Goal: Task Accomplishment & Management: Use online tool/utility

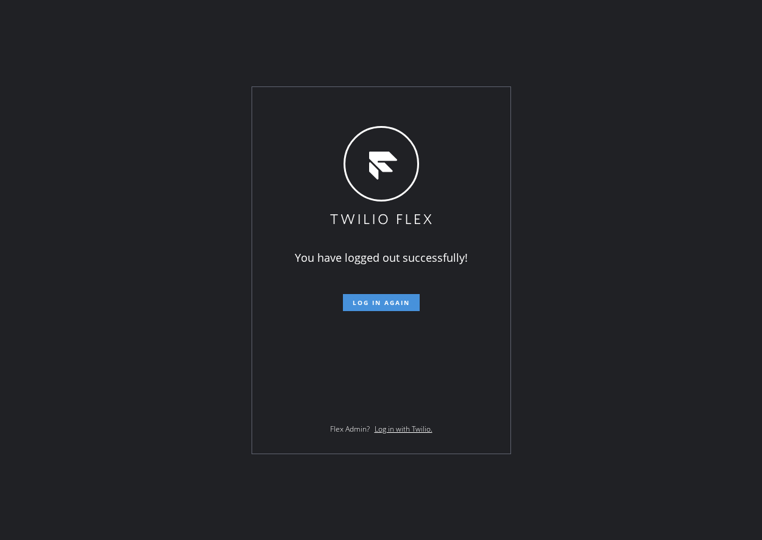
click at [392, 297] on button "Log in again" at bounding box center [381, 302] width 77 height 17
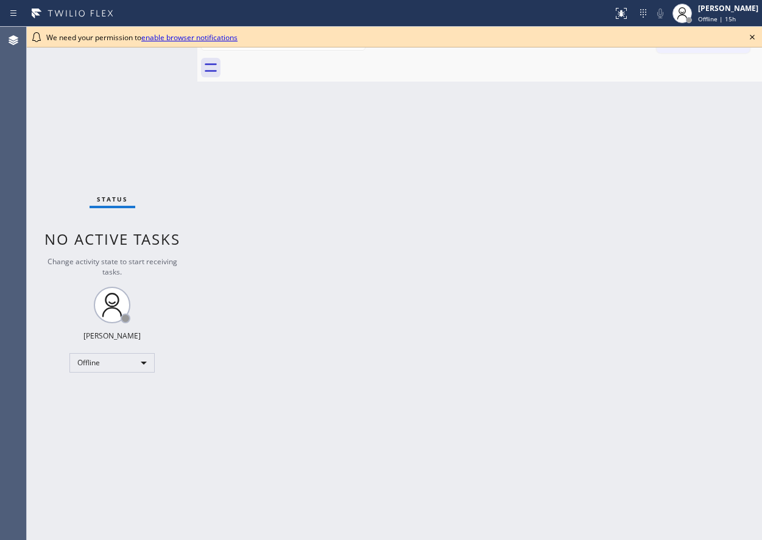
click at [746, 32] on icon at bounding box center [752, 37] width 15 height 15
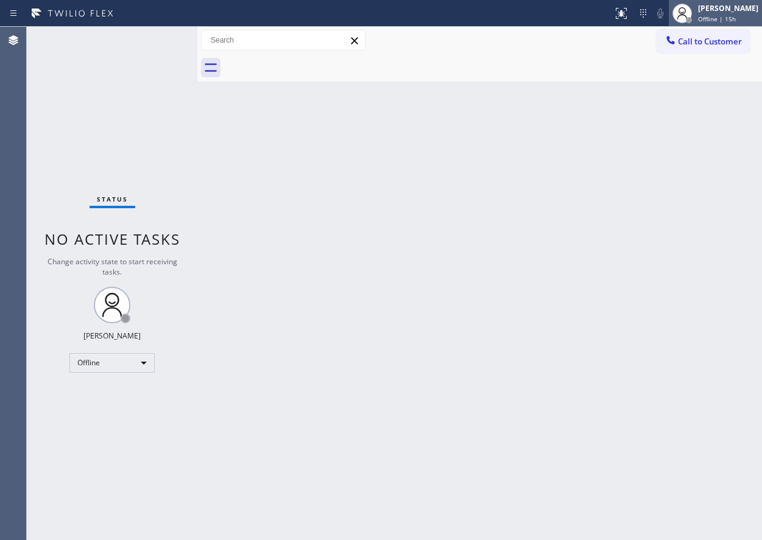
click at [736, 19] on span "Offline | 15h" at bounding box center [717, 19] width 38 height 9
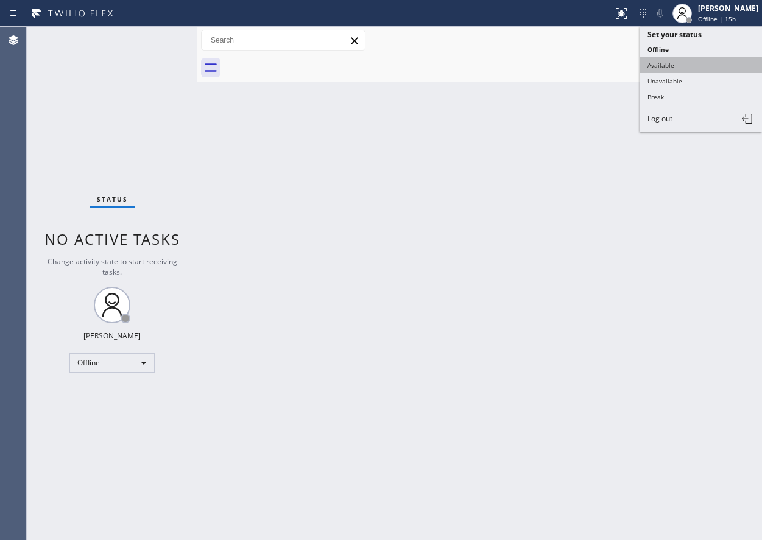
click at [706, 62] on button "Available" at bounding box center [701, 65] width 122 height 16
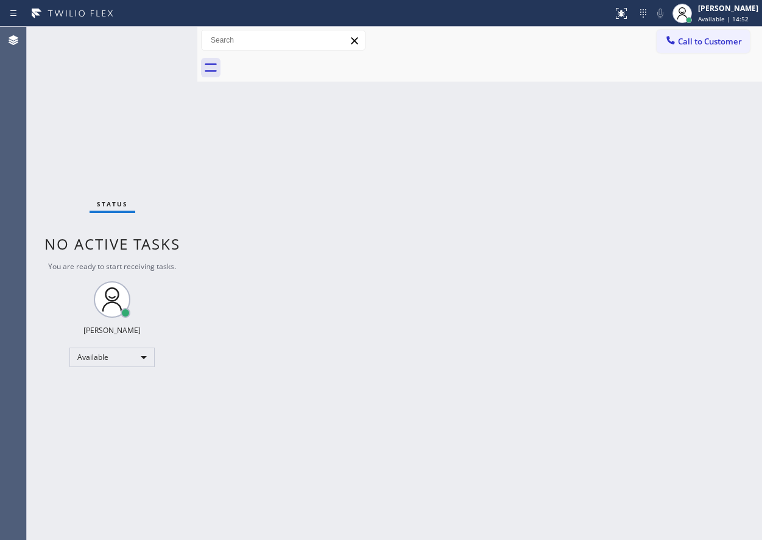
click at [669, 217] on div "Back to Dashboard Change Sender ID Customers Technicians Select a contact Outbo…" at bounding box center [479, 284] width 565 height 514
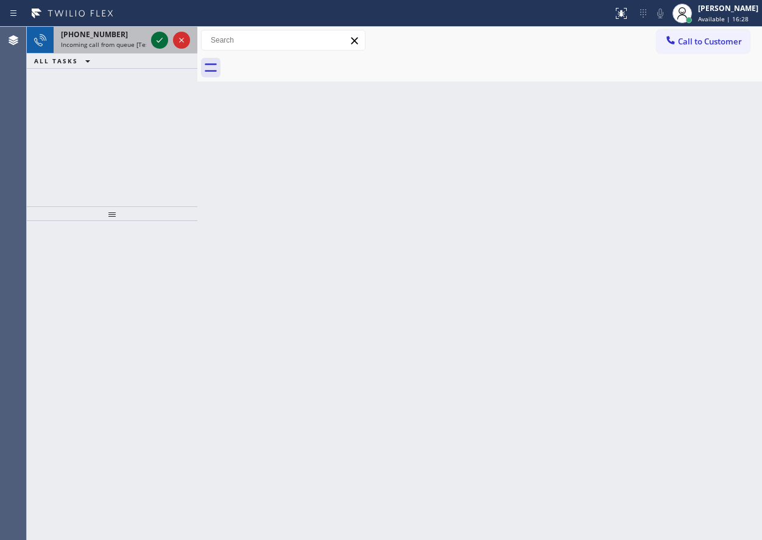
click at [163, 37] on icon at bounding box center [159, 40] width 15 height 15
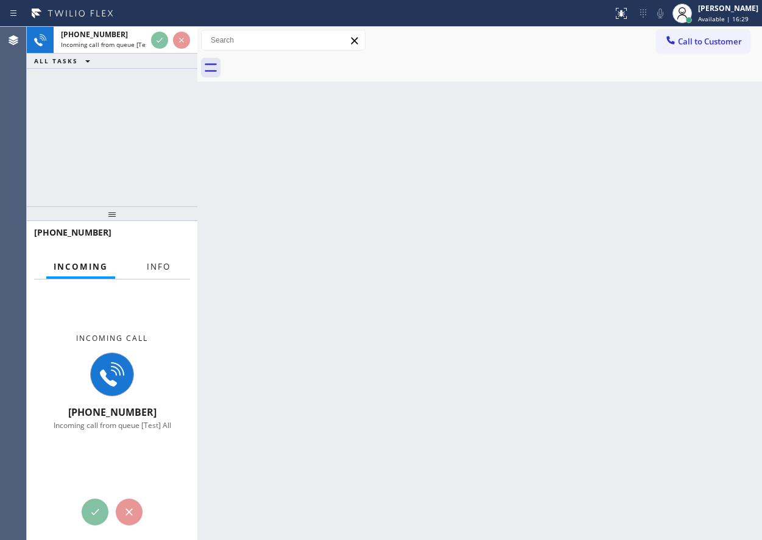
click at [154, 272] on span "Info" at bounding box center [159, 266] width 24 height 11
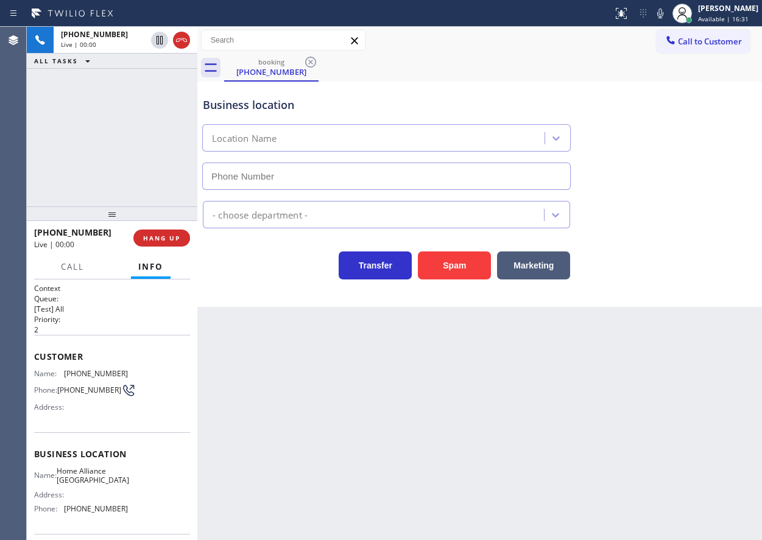
type input "(904) 351-0757"
click at [89, 484] on span "Home Alliance Jacksonville" at bounding box center [93, 476] width 73 height 19
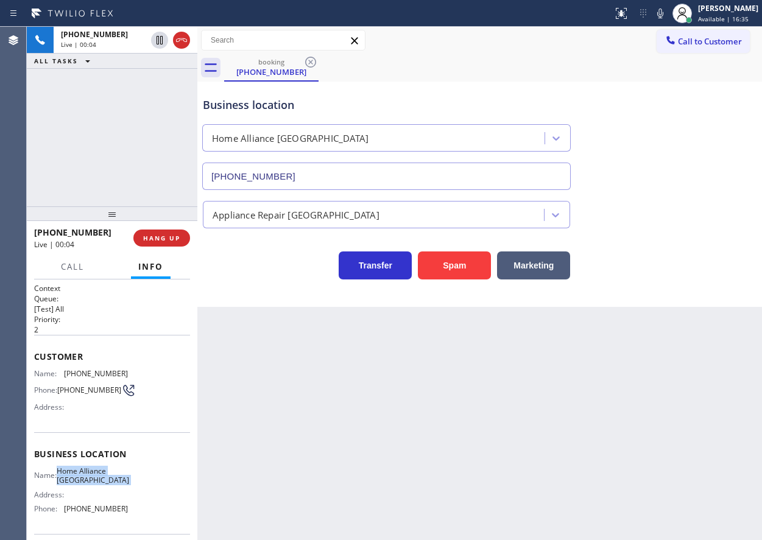
click at [89, 484] on span "Home Alliance Jacksonville" at bounding box center [93, 476] width 73 height 19
copy span "Home Alliance Jacksonville"
click at [349, 177] on input "(904) 351-0757" at bounding box center [386, 176] width 369 height 27
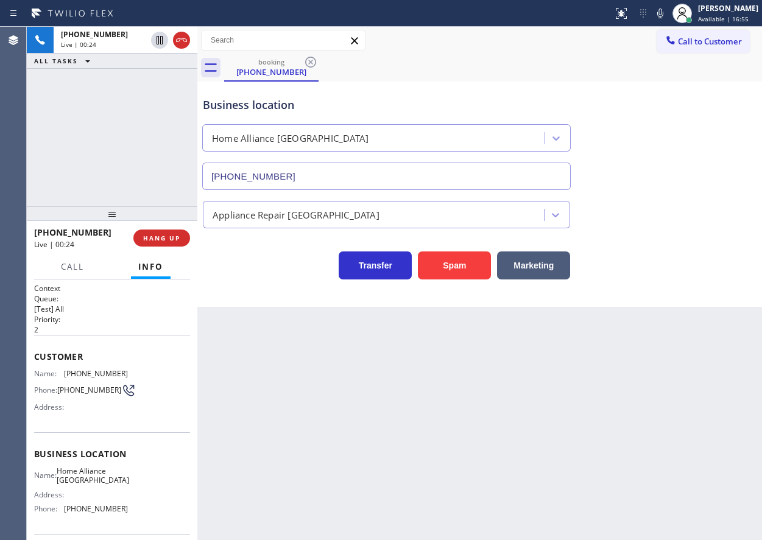
click at [85, 372] on span "(904) 805-3770" at bounding box center [96, 373] width 64 height 9
copy span "(904) 805-3770"
click at [186, 238] on button "HANG UP" at bounding box center [161, 238] width 57 height 17
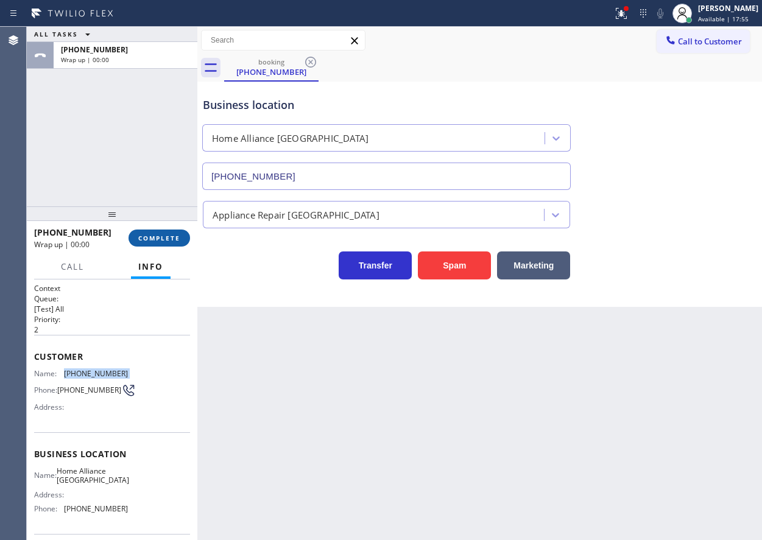
click at [169, 231] on button "COMPLETE" at bounding box center [160, 238] width 62 height 17
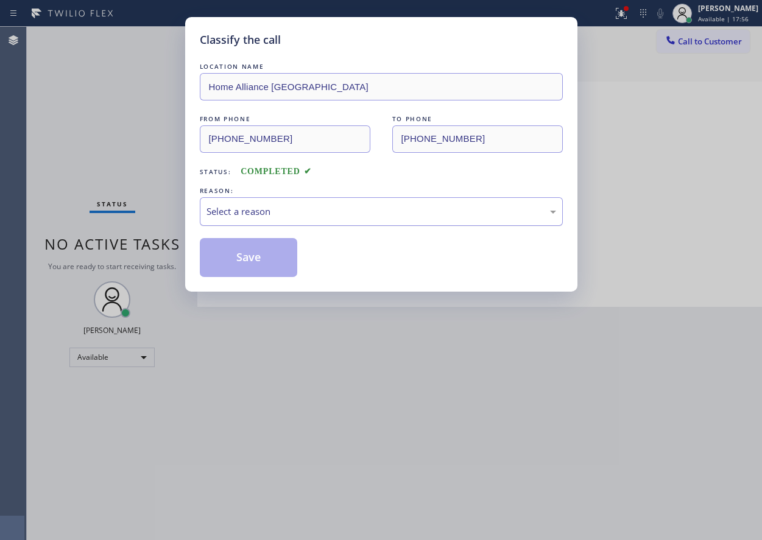
click at [298, 205] on div "Select a reason" at bounding box center [382, 212] width 350 height 14
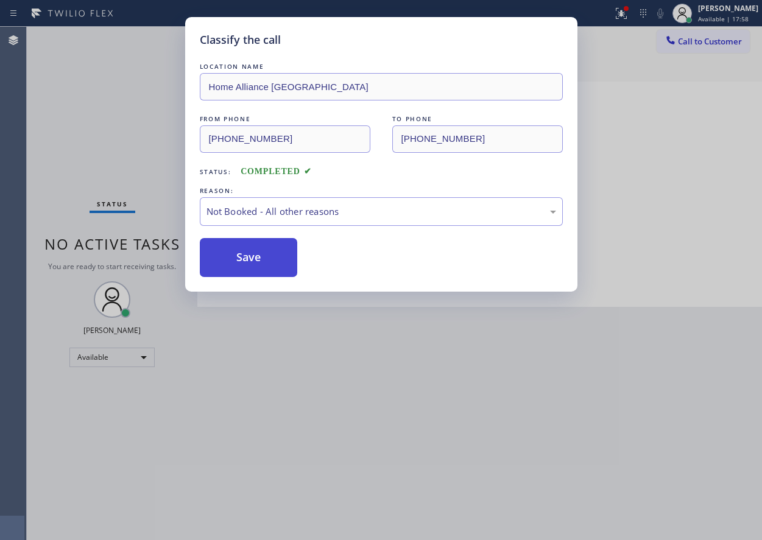
click at [252, 264] on button "Save" at bounding box center [249, 257] width 98 height 39
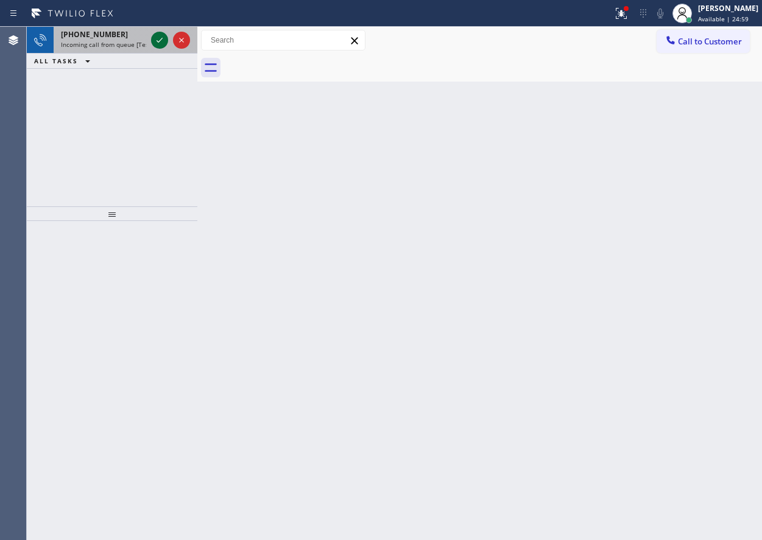
click at [159, 37] on icon at bounding box center [159, 40] width 15 height 15
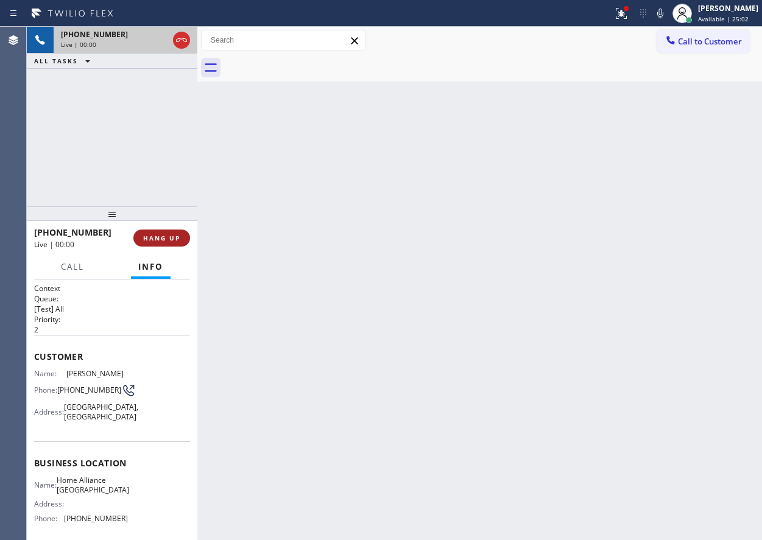
click at [163, 241] on span "HANG UP" at bounding box center [161, 238] width 37 height 9
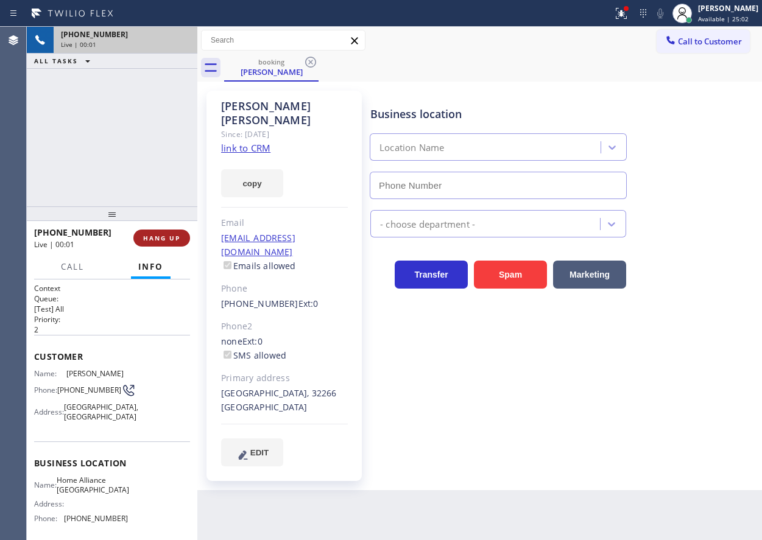
type input "(904) 351-0757"
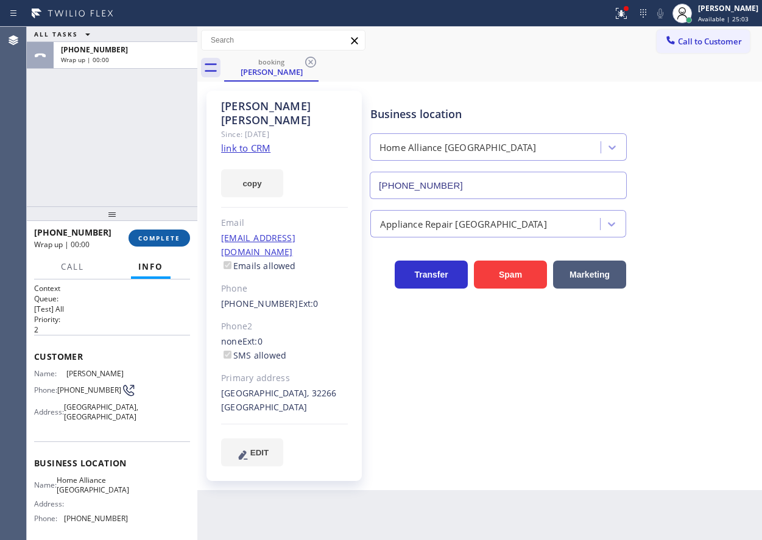
click at [163, 241] on span "COMPLETE" at bounding box center [159, 238] width 42 height 9
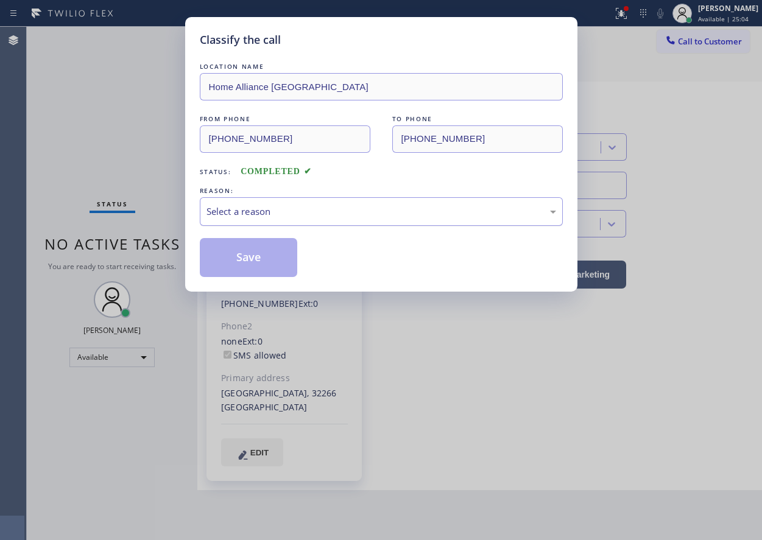
click at [336, 206] on div "Select a reason" at bounding box center [382, 212] width 350 height 14
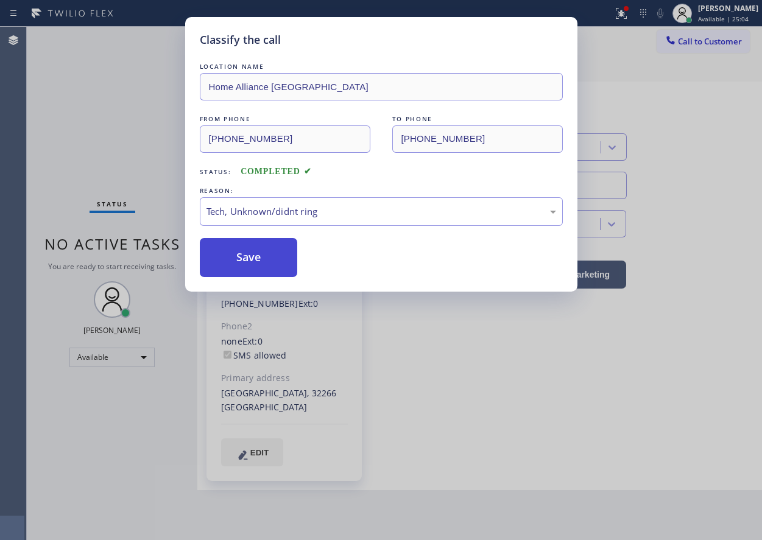
drag, startPoint x: 295, startPoint y: 303, endPoint x: 263, endPoint y: 261, distance: 53.4
click at [263, 258] on button "Save" at bounding box center [249, 257] width 98 height 39
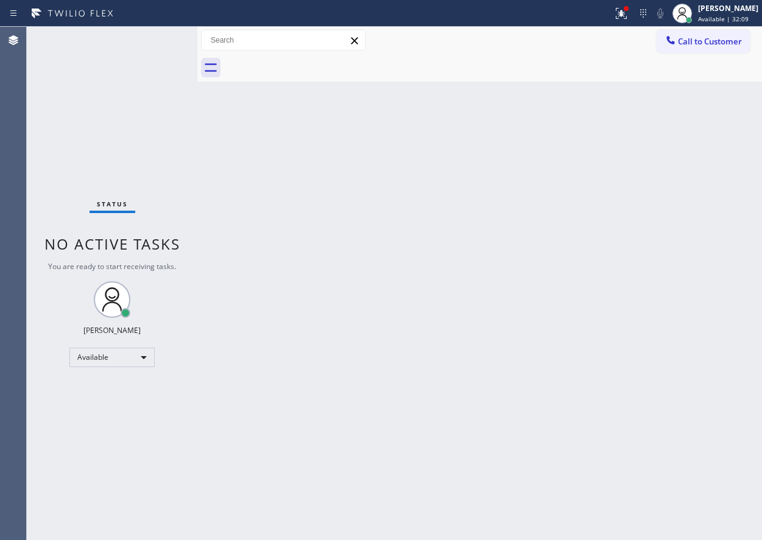
click at [281, 325] on div "Back to Dashboard Change Sender ID Customers Technicians Select a contact Outbo…" at bounding box center [479, 284] width 565 height 514
drag, startPoint x: 712, startPoint y: 130, endPoint x: 592, endPoint y: 13, distance: 168.0
click at [712, 130] on div "Back to Dashboard Change Sender ID Customers Technicians Select a contact Outbo…" at bounding box center [479, 284] width 565 height 514
click at [629, 10] on div at bounding box center [626, 8] width 5 height 5
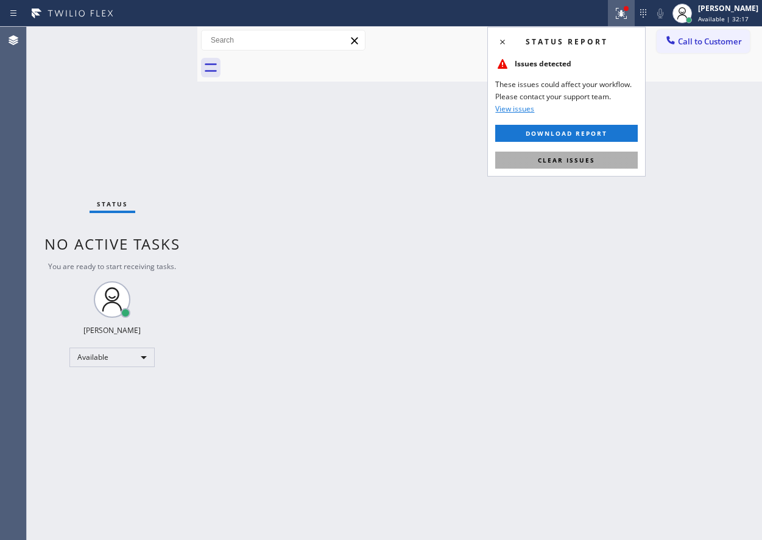
click at [620, 155] on button "Clear issues" at bounding box center [566, 160] width 143 height 17
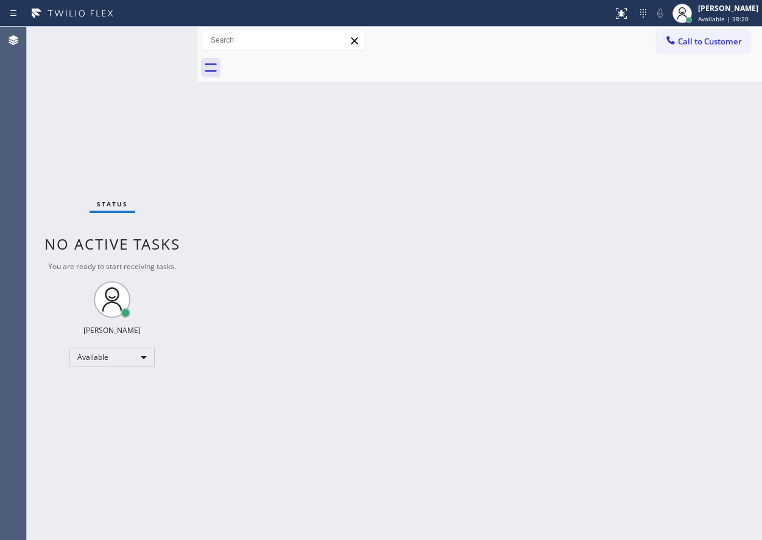
click at [601, 471] on div "Back to Dashboard Change Sender ID Customers Technicians Select a contact Outbo…" at bounding box center [479, 284] width 565 height 514
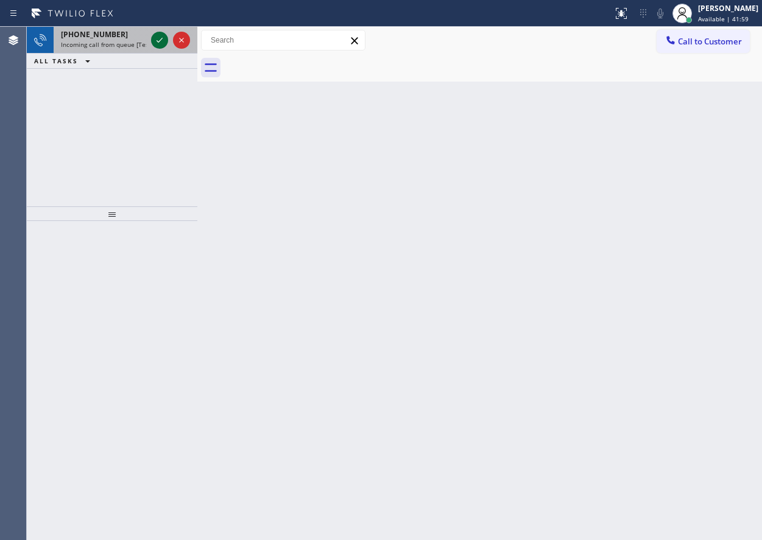
click at [160, 38] on icon at bounding box center [159, 40] width 15 height 15
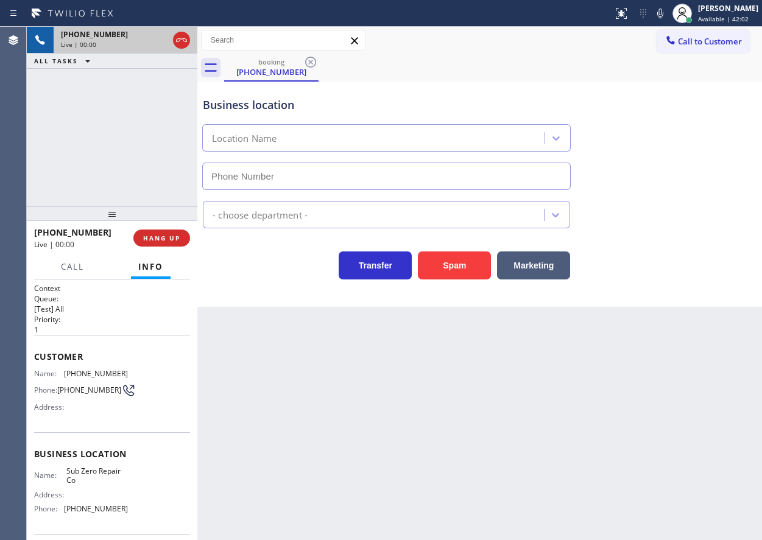
type input "(888) 789-2281"
click at [155, 237] on span "HANG UP" at bounding box center [161, 238] width 37 height 9
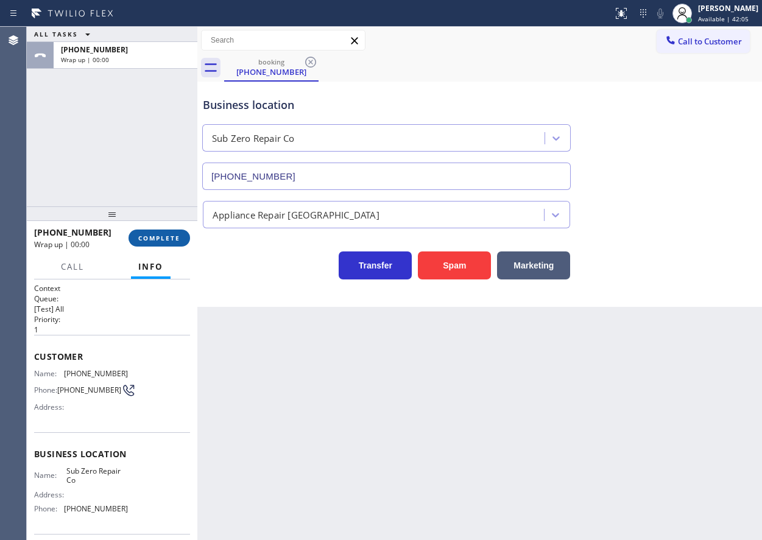
click at [155, 236] on span "COMPLETE" at bounding box center [159, 238] width 42 height 9
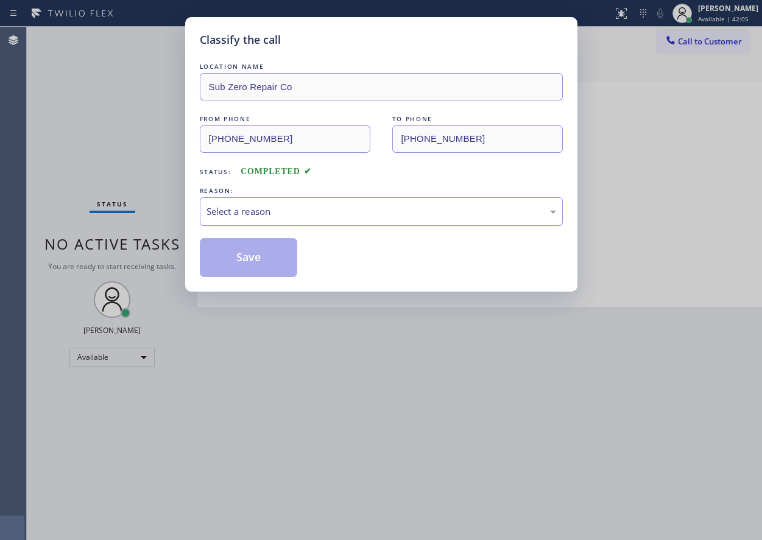
click at [345, 216] on div "Select a reason" at bounding box center [382, 212] width 350 height 14
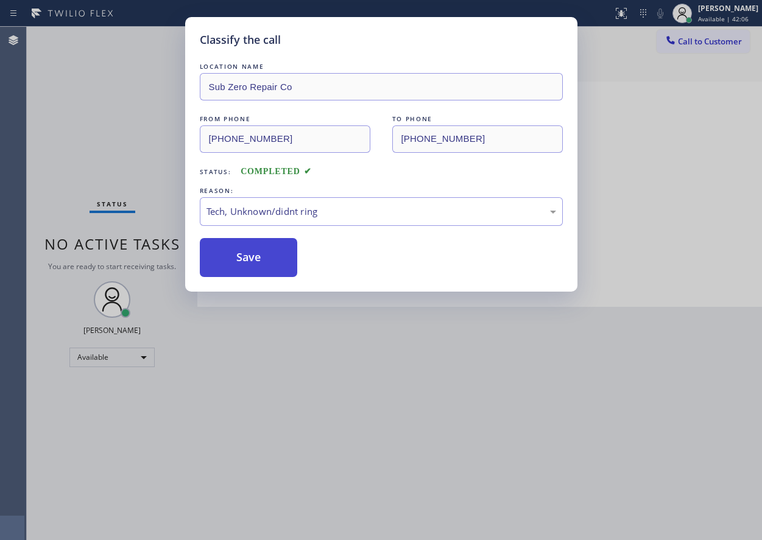
drag, startPoint x: 305, startPoint y: 305, endPoint x: 287, endPoint y: 270, distance: 39.2
click at [275, 256] on button "Save" at bounding box center [249, 257] width 98 height 39
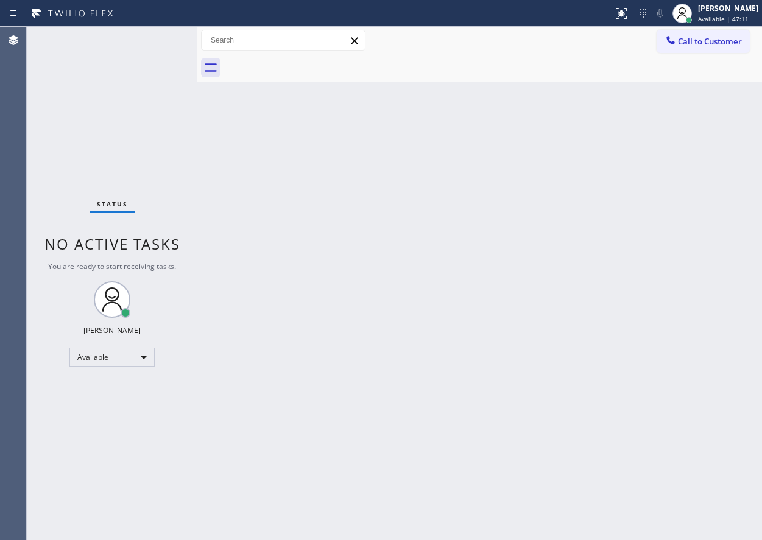
click at [573, 467] on div "Back to Dashboard Change Sender ID Customers Technicians Select a contact Outbo…" at bounding box center [479, 284] width 565 height 514
click at [294, 470] on div "Back to Dashboard Change Sender ID Customers Technicians Select a contact Outbo…" at bounding box center [479, 284] width 565 height 514
click at [582, 482] on div "Back to Dashboard Change Sender ID Customers Technicians Select a contact Outbo…" at bounding box center [479, 284] width 565 height 514
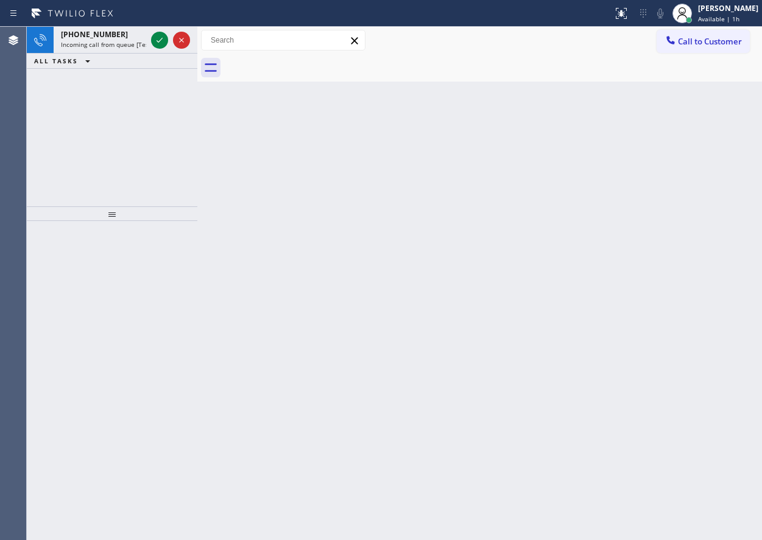
drag, startPoint x: 674, startPoint y: 208, endPoint x: 489, endPoint y: 175, distance: 188.2
click at [674, 208] on div "Back to Dashboard Change Sender ID Customers Technicians Select a contact Outbo…" at bounding box center [479, 284] width 565 height 514
click at [163, 37] on icon at bounding box center [159, 40] width 15 height 15
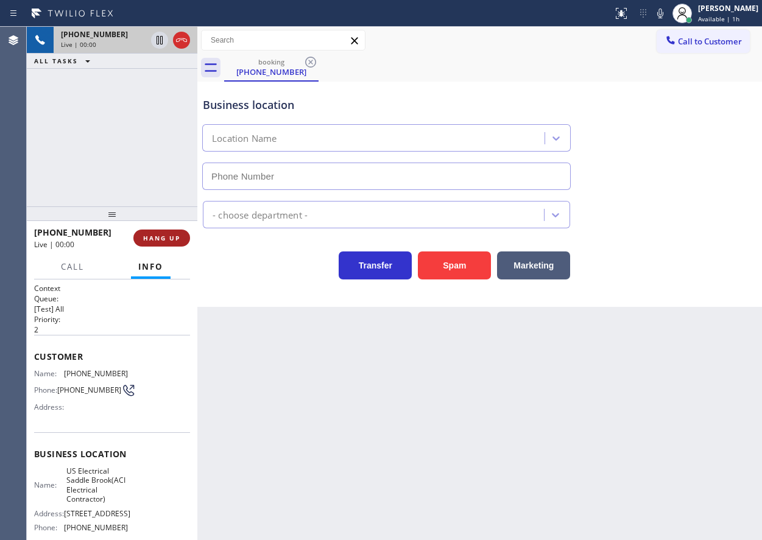
type input "(551) 553-5669"
click at [150, 238] on span "HANG UP" at bounding box center [161, 238] width 37 height 9
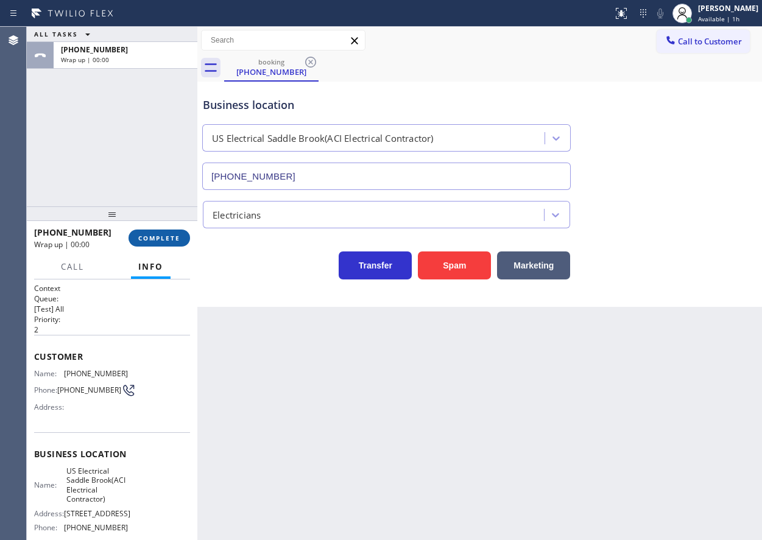
click at [150, 238] on span "COMPLETE" at bounding box center [159, 238] width 42 height 9
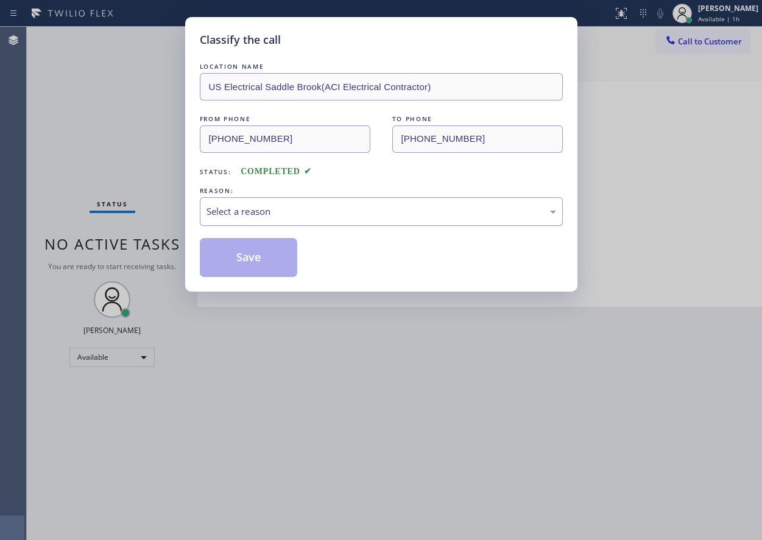
click at [358, 211] on div "Select a reason" at bounding box center [382, 212] width 350 height 14
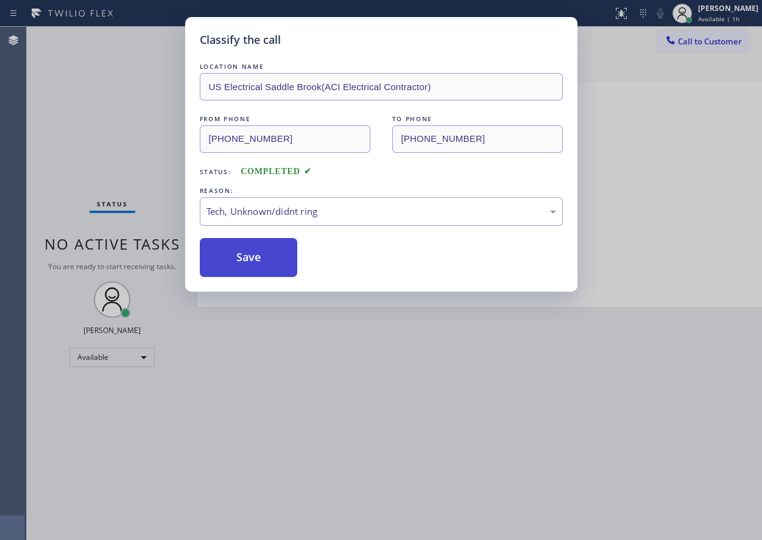
click at [271, 247] on button "Save" at bounding box center [249, 257] width 98 height 39
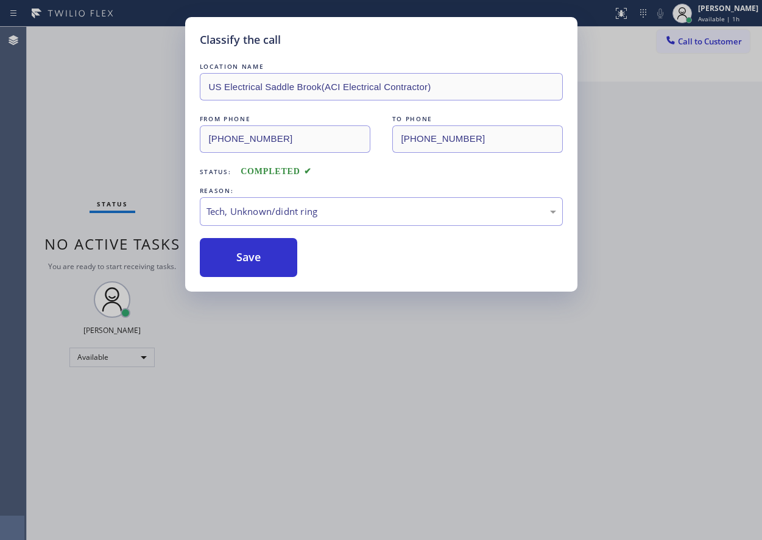
click at [461, 402] on div "Classify the call LOCATION NAME US Electrical Saddle Brook(ACI Electrical Contr…" at bounding box center [381, 270] width 762 height 540
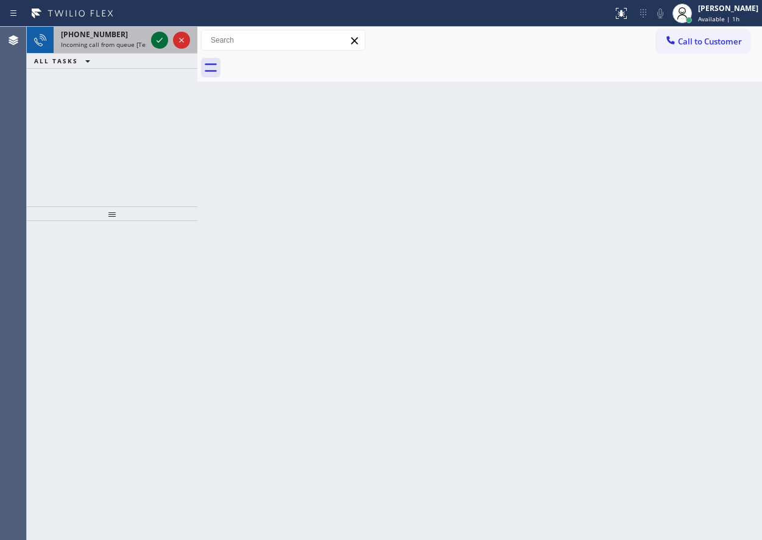
click at [155, 38] on icon at bounding box center [159, 40] width 15 height 15
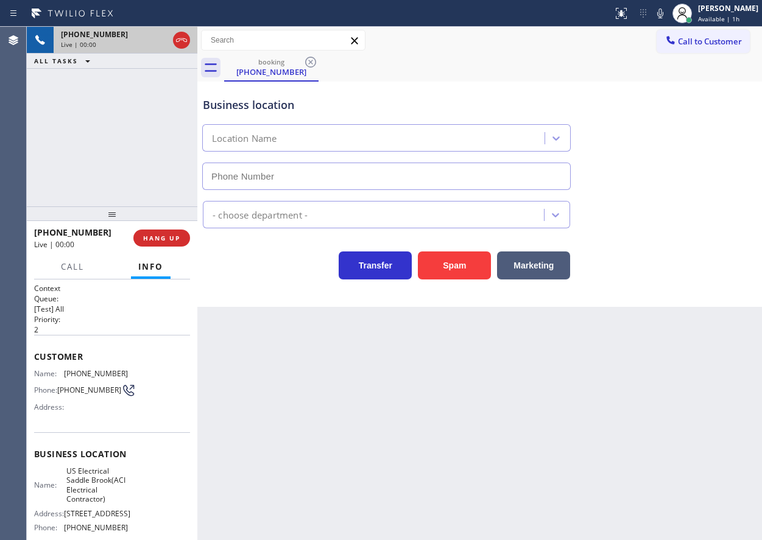
type input "(551) 553-5669"
click at [163, 242] on span "HANG UP" at bounding box center [161, 238] width 37 height 9
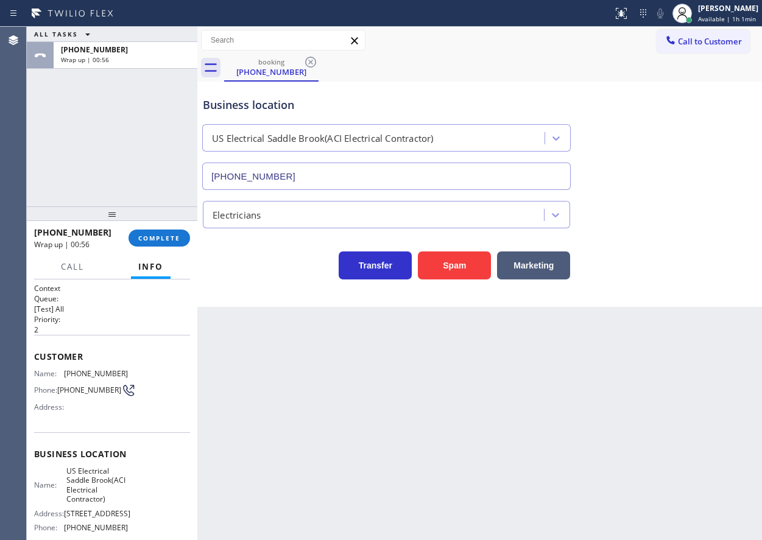
drag, startPoint x: 712, startPoint y: 158, endPoint x: 699, endPoint y: 159, distance: 13.5
click at [712, 158] on div "Business location US Electrical Saddle Brook(ACI Electrical Contractor) (551) 5…" at bounding box center [479, 135] width 559 height 110
click at [153, 238] on span "COMPLETE" at bounding box center [159, 238] width 42 height 9
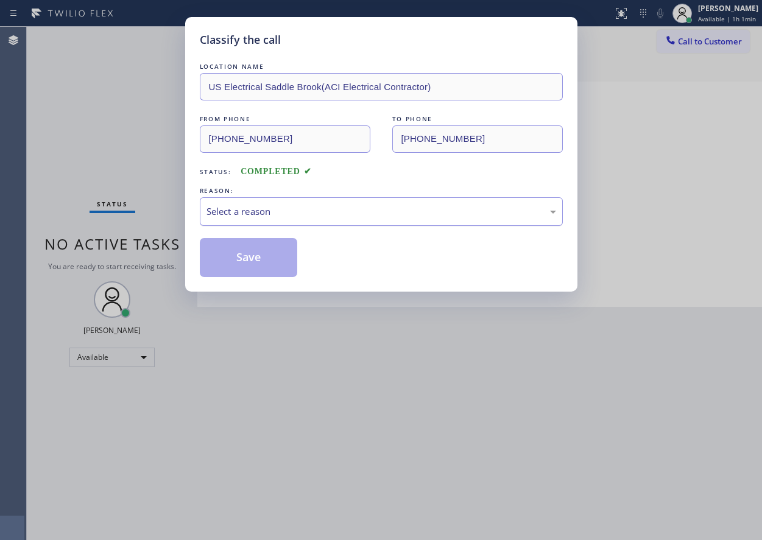
click at [303, 219] on div "Select a reason" at bounding box center [381, 211] width 363 height 29
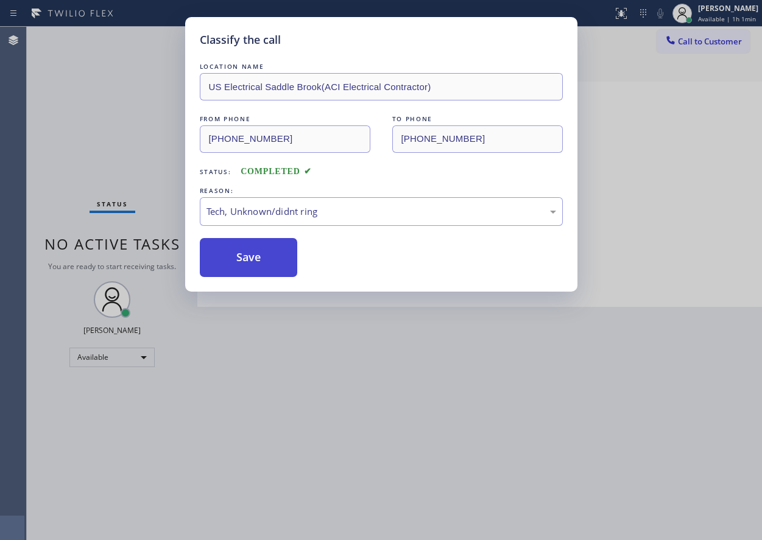
click at [247, 248] on button "Save" at bounding box center [249, 257] width 98 height 39
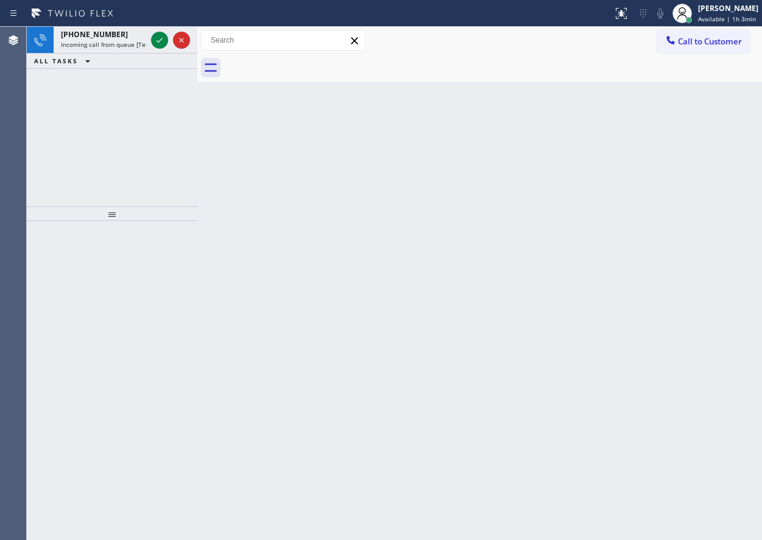
drag, startPoint x: 158, startPoint y: 44, endPoint x: 337, endPoint y: 54, distance: 179.4
click at [158, 44] on icon at bounding box center [159, 40] width 15 height 15
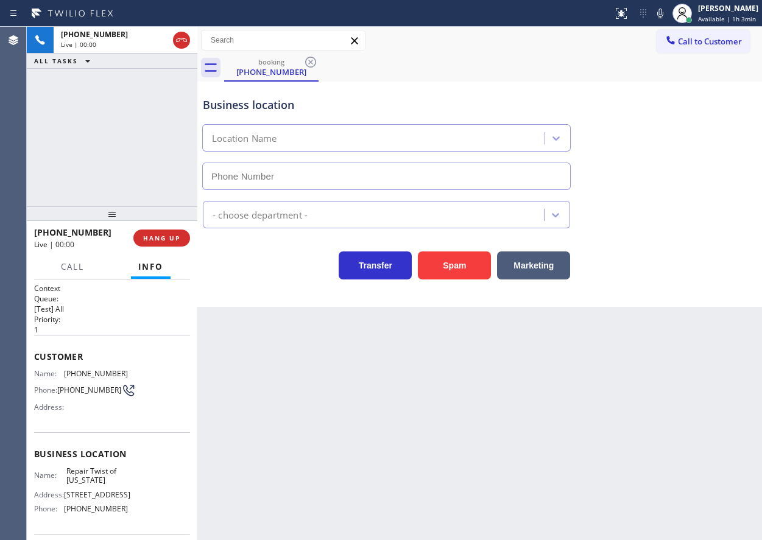
type input "(347) 284-6179"
click at [69, 481] on span "Repair Twist of New York" at bounding box center [96, 476] width 61 height 19
copy span "Repair Twist of New York"
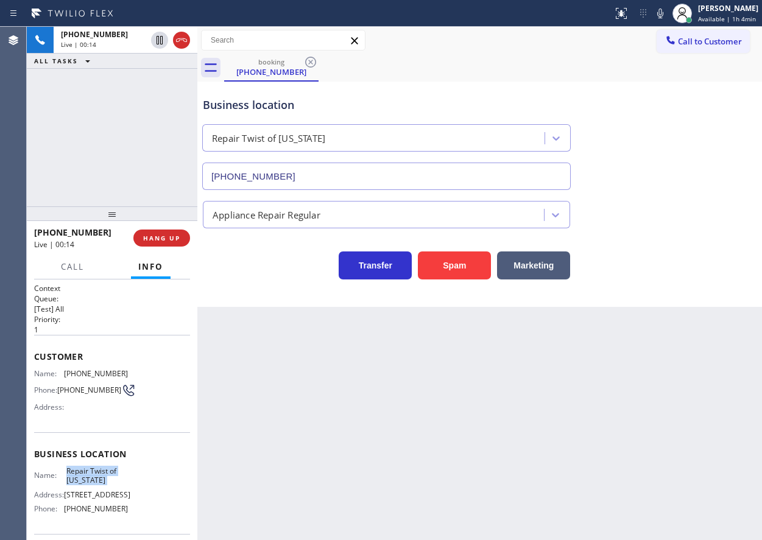
click at [356, 174] on input "(347) 284-6179" at bounding box center [386, 176] width 369 height 27
click at [93, 370] on span "(718) 404-2372" at bounding box center [96, 373] width 64 height 9
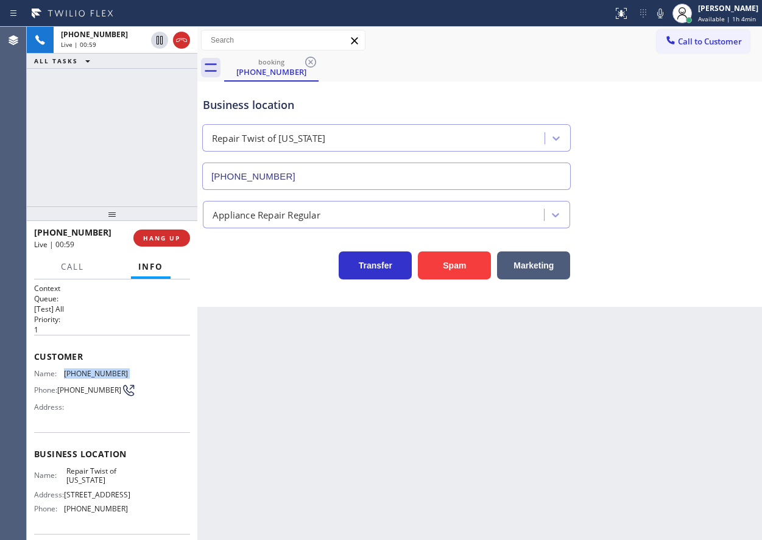
click at [93, 370] on span "(718) 404-2372" at bounding box center [96, 373] width 64 height 9
copy span "(718) 404-2372"
drag, startPoint x: 173, startPoint y: 235, endPoint x: 188, endPoint y: 235, distance: 15.2
click at [174, 235] on span "HANG UP" at bounding box center [161, 238] width 37 height 9
click at [160, 236] on span "HANG UP" at bounding box center [161, 238] width 37 height 9
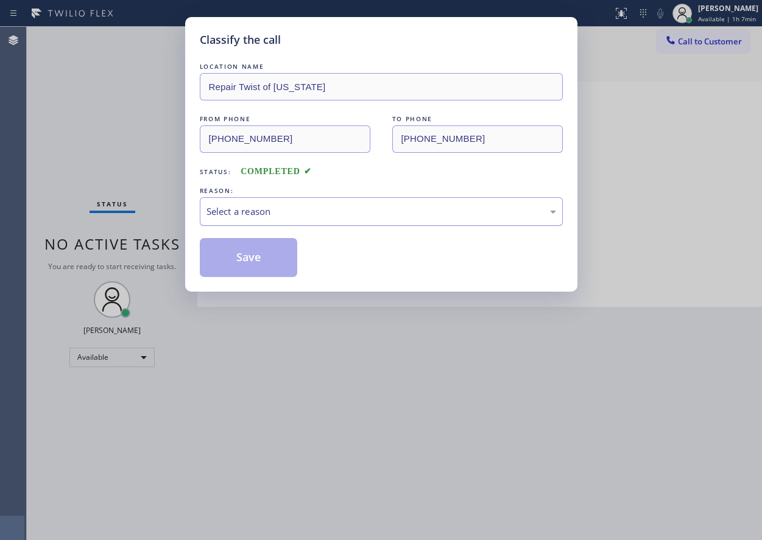
drag, startPoint x: 287, startPoint y: 208, endPoint x: 277, endPoint y: 221, distance: 16.1
click at [286, 208] on div "Select a reason" at bounding box center [382, 212] width 350 height 14
click at [252, 252] on button "Save" at bounding box center [249, 257] width 98 height 39
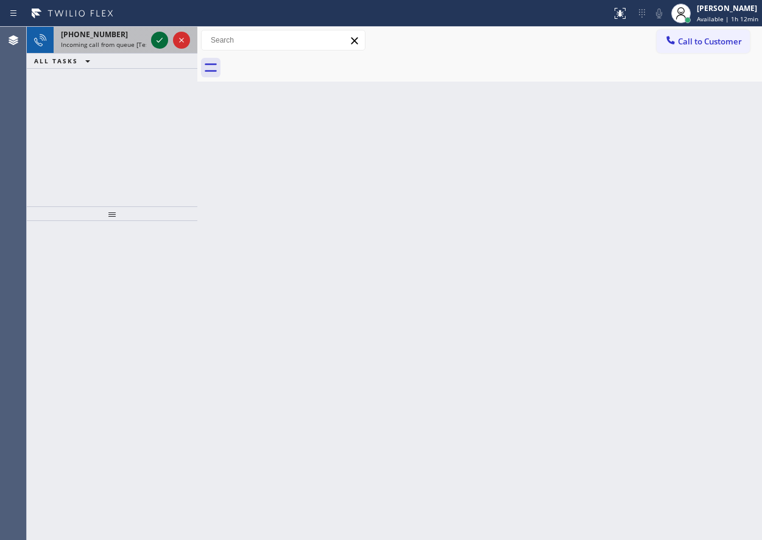
click at [161, 37] on icon at bounding box center [159, 40] width 15 height 15
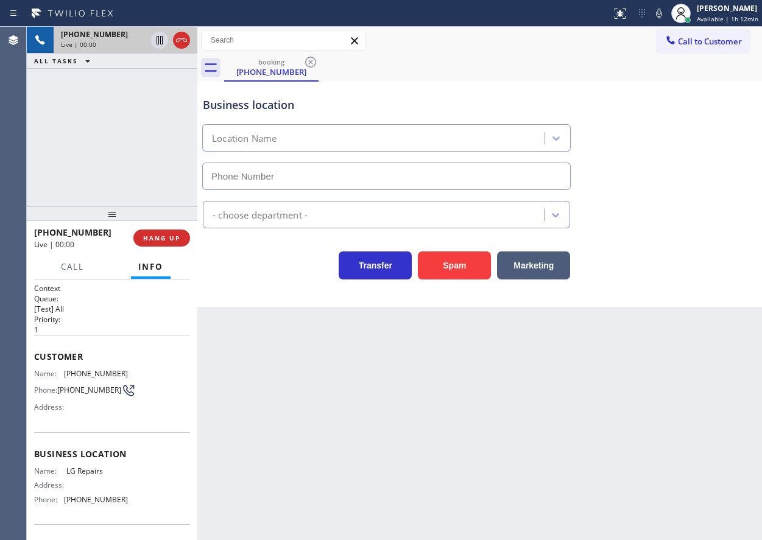
type input "(877) 748-5179"
click at [83, 476] on span "LG Repairs" at bounding box center [96, 471] width 61 height 9
copy span "LG Repairs"
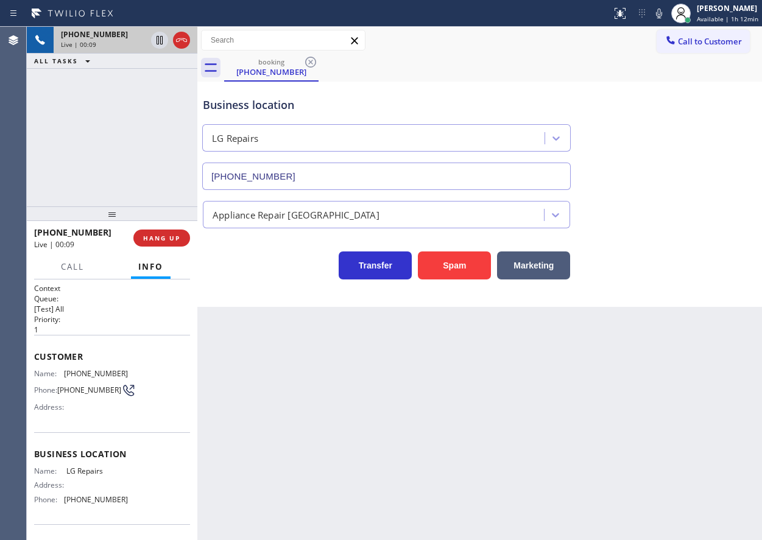
click at [344, 169] on input "(877) 748-5179" at bounding box center [386, 176] width 369 height 27
click at [91, 375] on span "(973) 615-2345" at bounding box center [96, 373] width 64 height 9
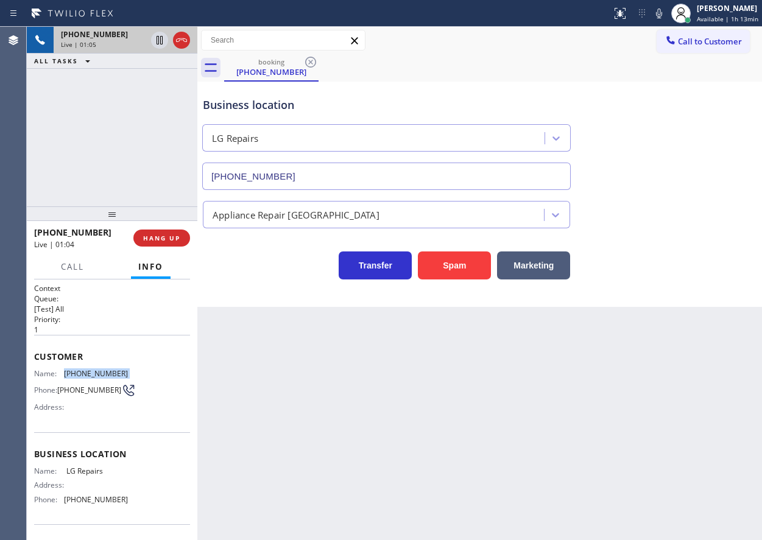
click at [91, 375] on span "(973) 615-2345" at bounding box center [96, 373] width 64 height 9
copy span "(973) 615-2345"
click at [66, 272] on span "Call" at bounding box center [72, 266] width 23 height 11
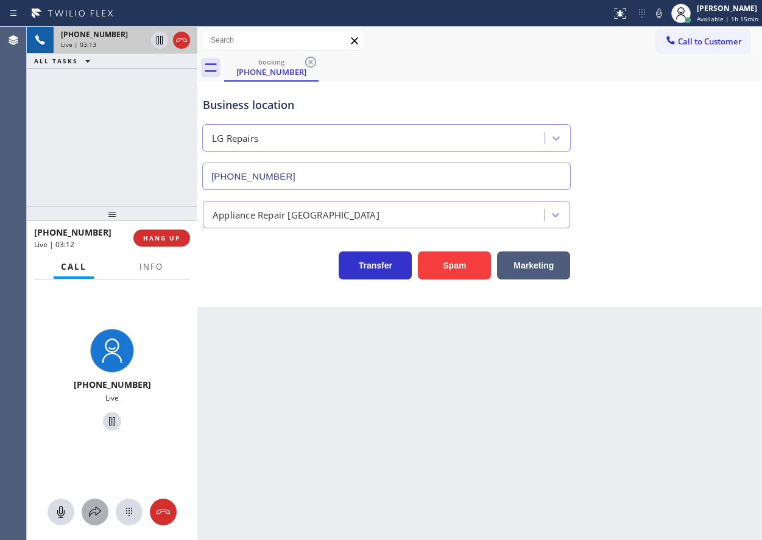
click at [93, 508] on icon at bounding box center [95, 512] width 15 height 15
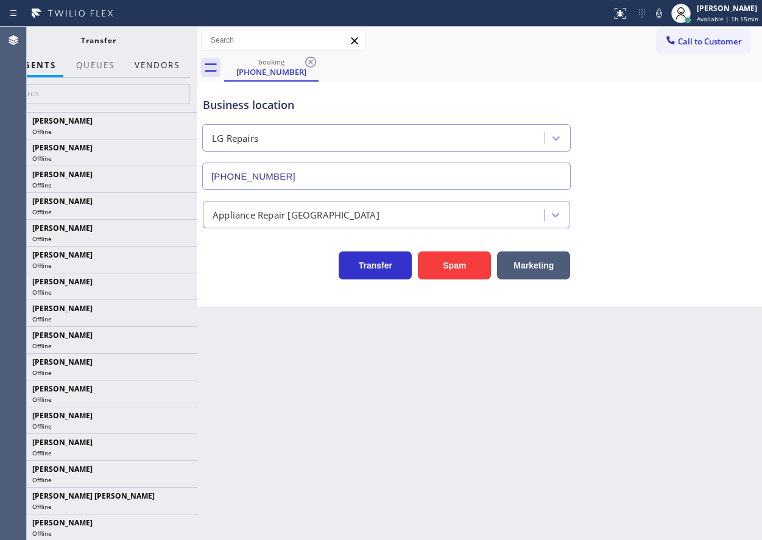
click at [166, 59] on button "Vendors" at bounding box center [157, 66] width 60 height 24
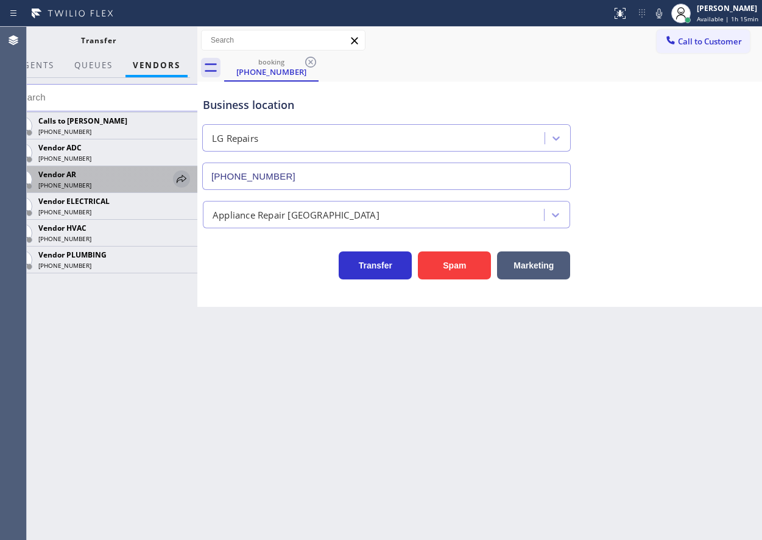
click at [179, 178] on icon at bounding box center [181, 179] width 15 height 15
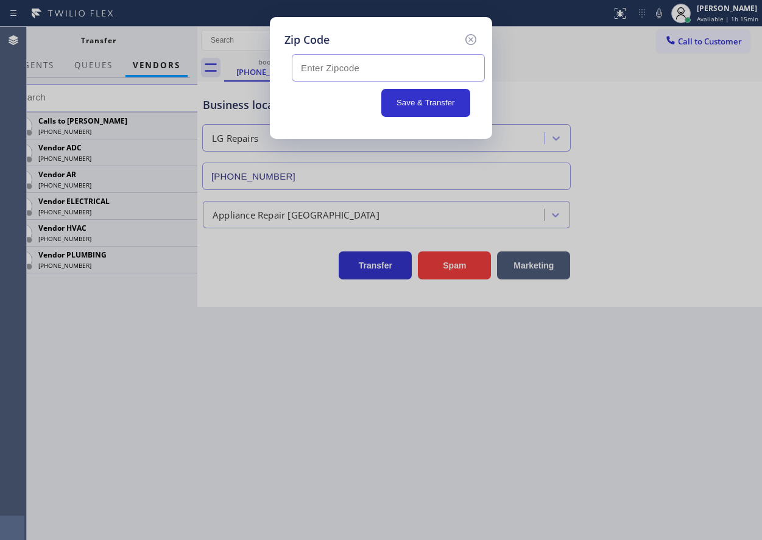
click at [358, 65] on input "text" at bounding box center [388, 67] width 193 height 27
paste input "08758"
type input "08758"
click at [410, 102] on button "Save & Transfer" at bounding box center [426, 103] width 90 height 28
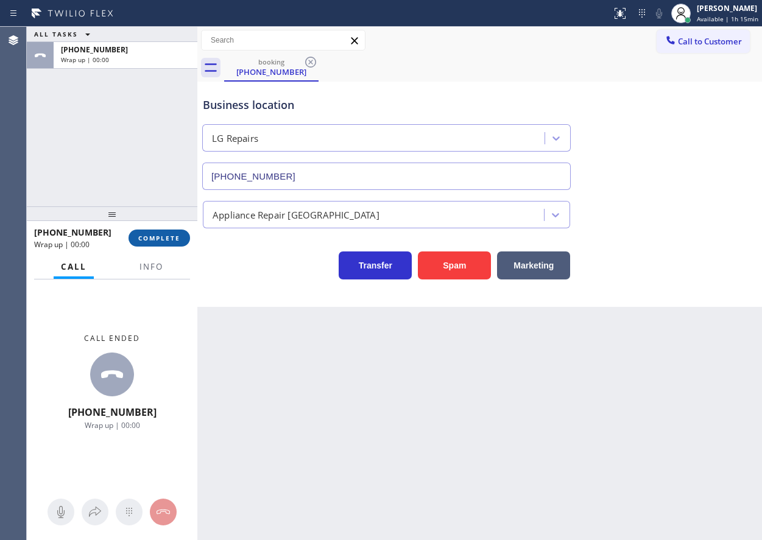
click at [158, 242] on span "COMPLETE" at bounding box center [159, 238] width 42 height 9
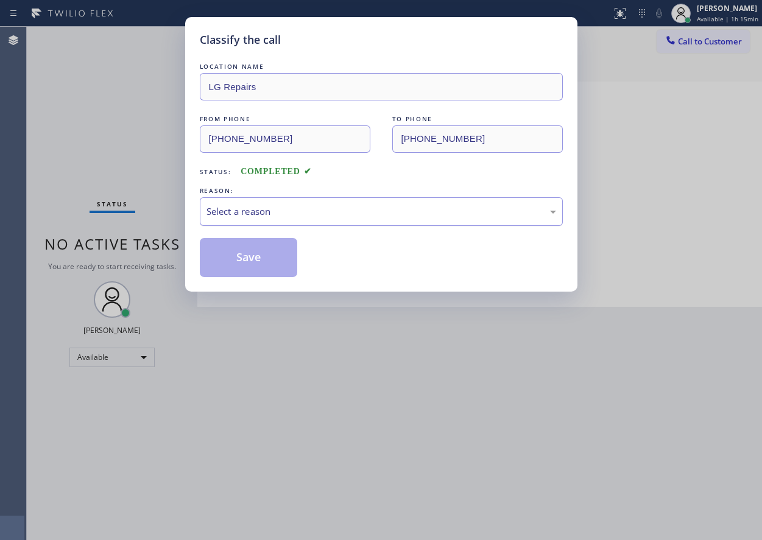
click at [284, 212] on div "Select a reason" at bounding box center [382, 212] width 350 height 14
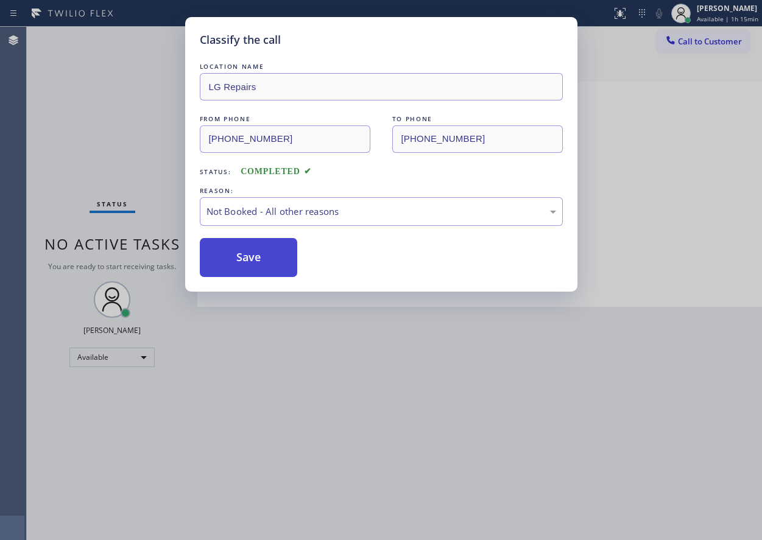
click at [242, 257] on button "Save" at bounding box center [249, 257] width 98 height 39
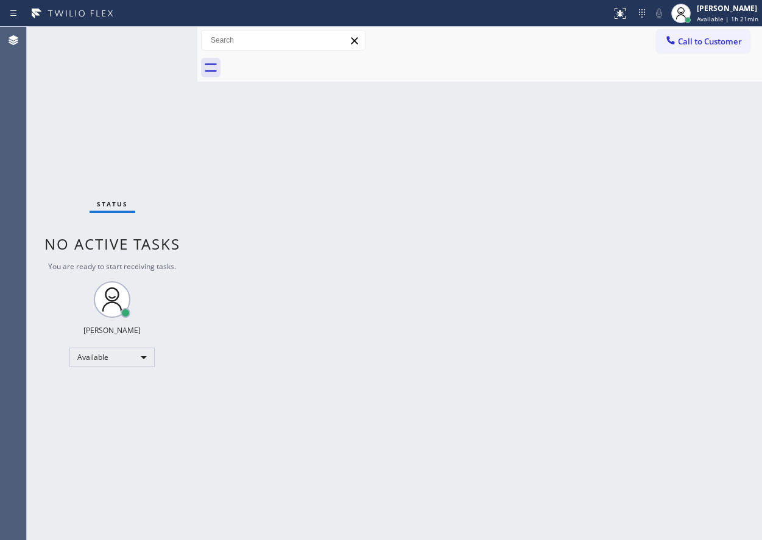
click at [651, 288] on div "Back to Dashboard Change Sender ID Customers Technicians Select a contact Outbo…" at bounding box center [479, 284] width 565 height 514
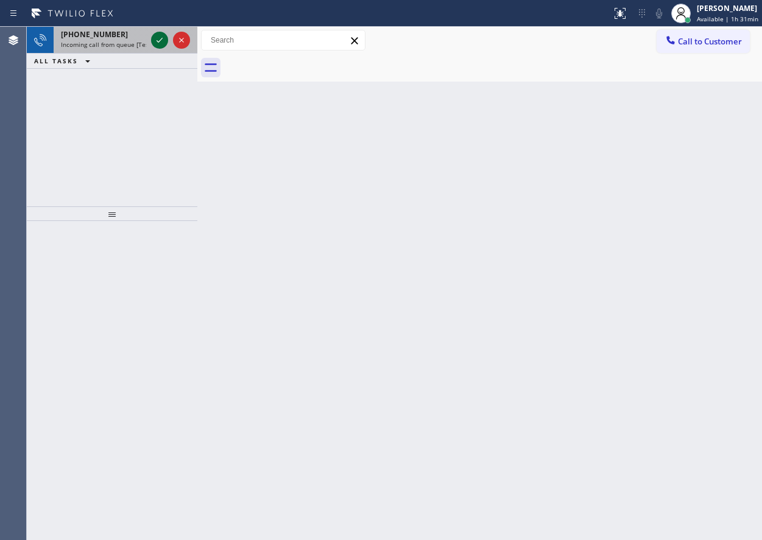
click at [157, 43] on icon at bounding box center [159, 40] width 15 height 15
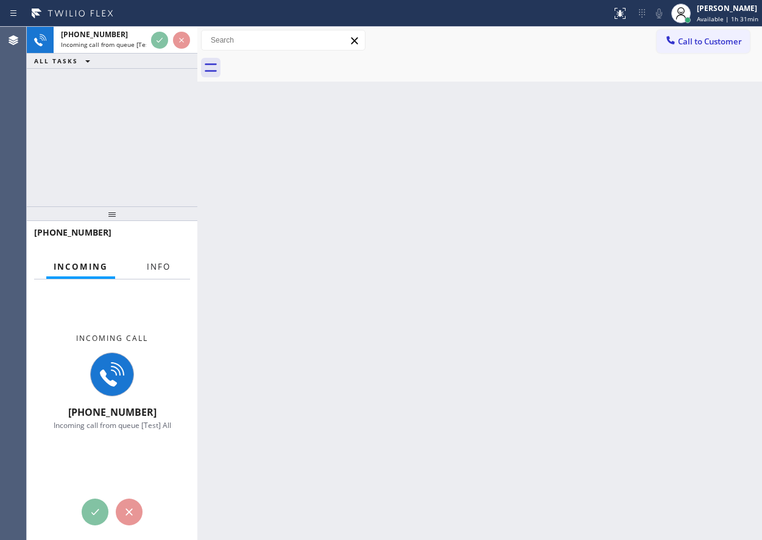
click at [161, 271] on span "Info" at bounding box center [159, 266] width 24 height 11
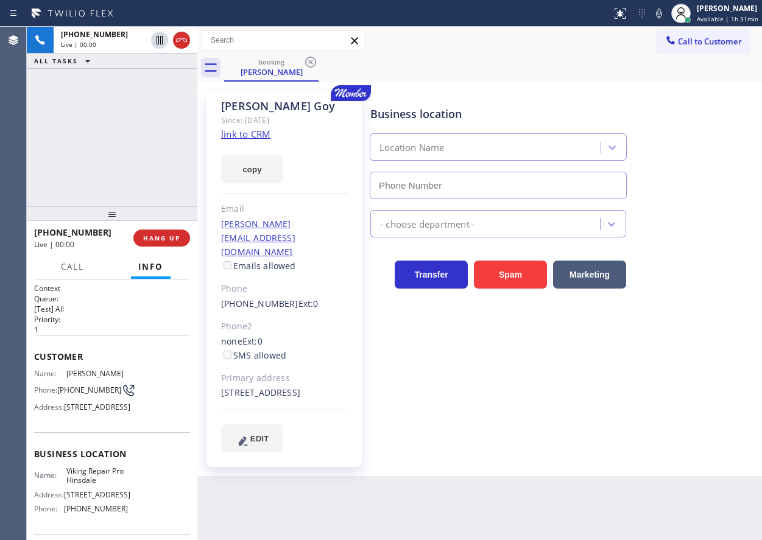
type input "(630) 523-0508"
click at [228, 136] on link "link to CRM" at bounding box center [245, 134] width 49 height 12
click at [96, 486] on span "Viking Repair Pro Hinsdale" at bounding box center [96, 476] width 61 height 19
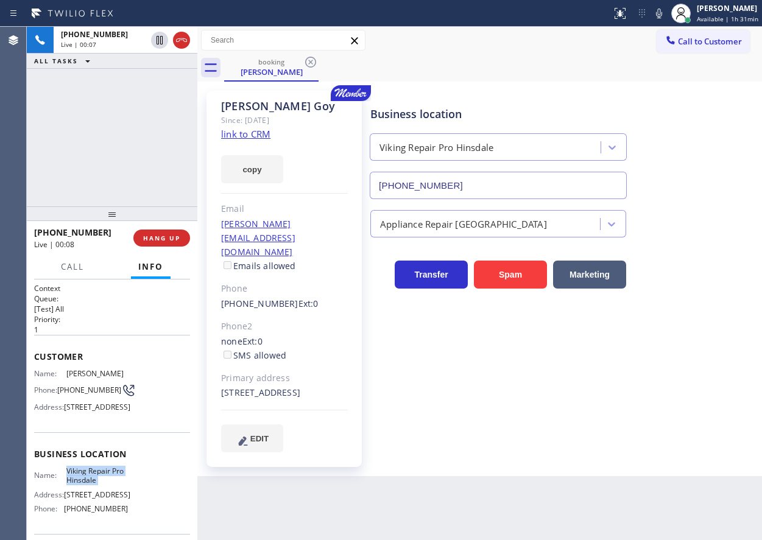
copy span "Viking Repair Pro Hinsdale"
drag, startPoint x: 520, startPoint y: 169, endPoint x: 520, endPoint y: 177, distance: 7.9
click at [520, 169] on div "(630) 523-0508" at bounding box center [498, 183] width 262 height 32
click at [520, 178] on input "(630) 523-0508" at bounding box center [498, 185] width 257 height 27
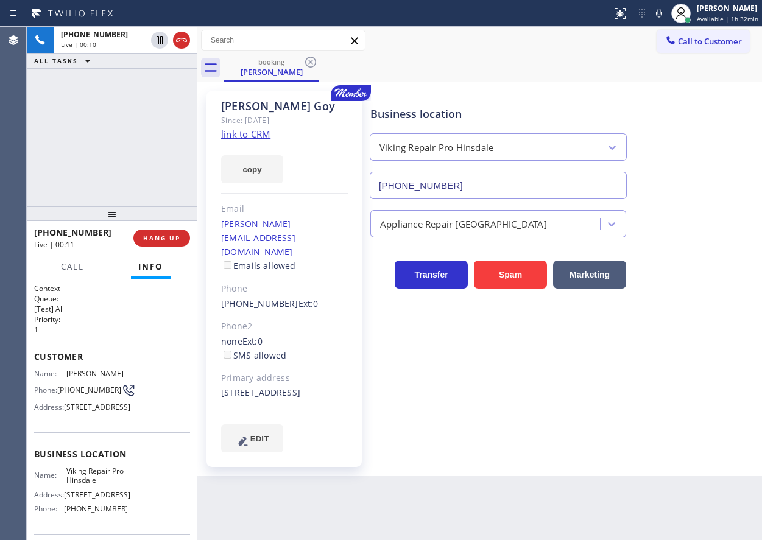
click at [520, 178] on input "(630) 523-0508" at bounding box center [498, 185] width 257 height 27
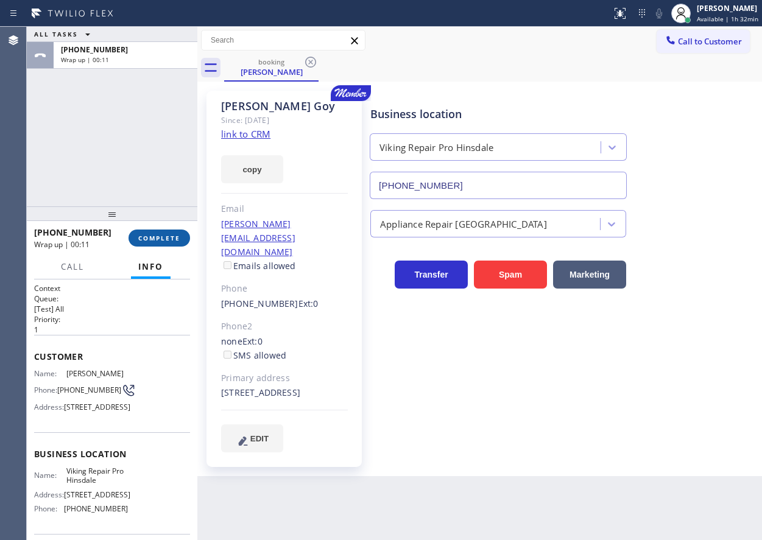
click at [155, 237] on span "COMPLETE" at bounding box center [159, 238] width 42 height 9
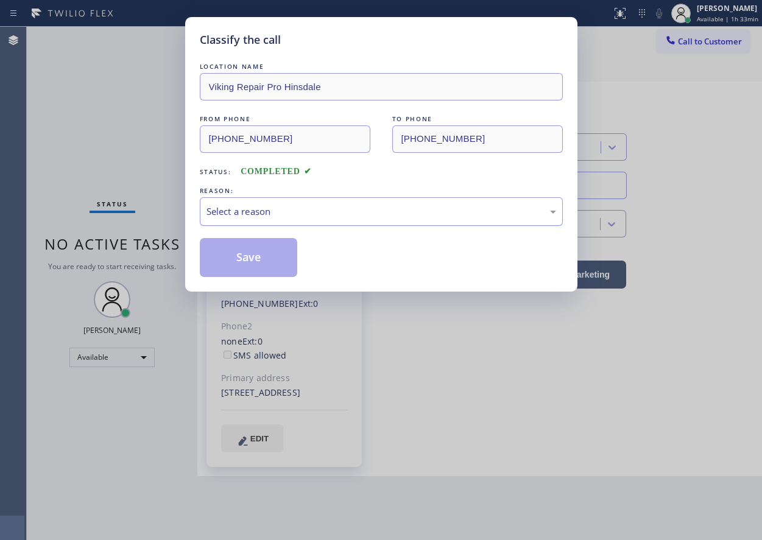
click at [300, 213] on div "Select a reason" at bounding box center [382, 212] width 350 height 14
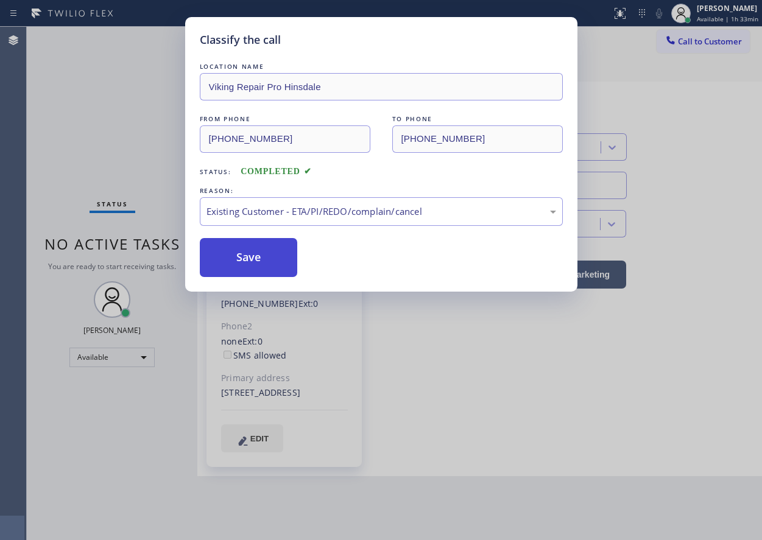
click at [246, 251] on button "Save" at bounding box center [249, 257] width 98 height 39
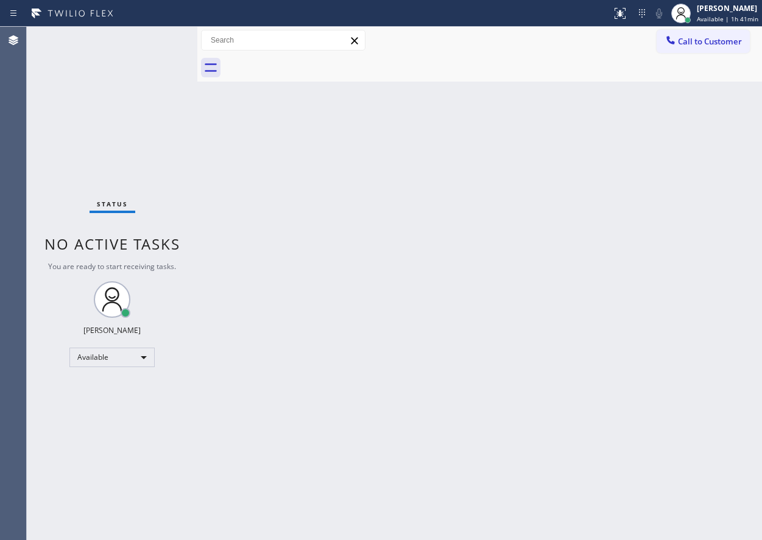
click at [646, 218] on div "Back to Dashboard Change Sender ID Customers Technicians Select a contact Outbo…" at bounding box center [479, 284] width 565 height 514
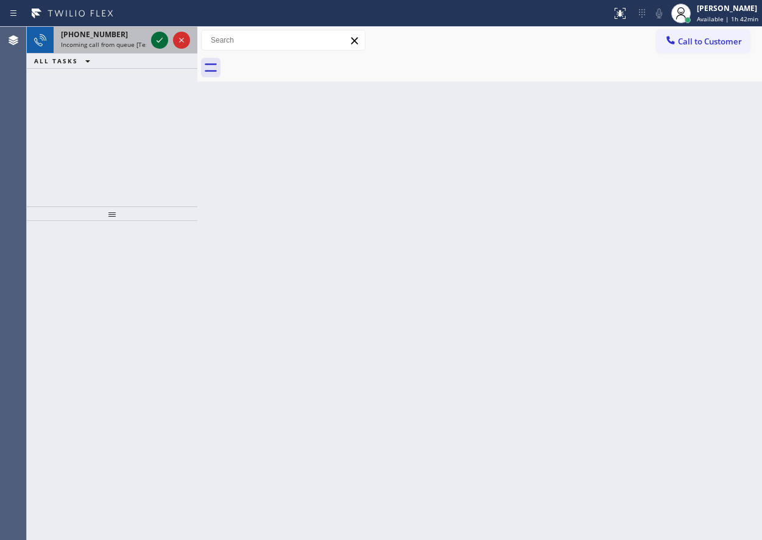
click at [158, 44] on icon at bounding box center [159, 40] width 15 height 15
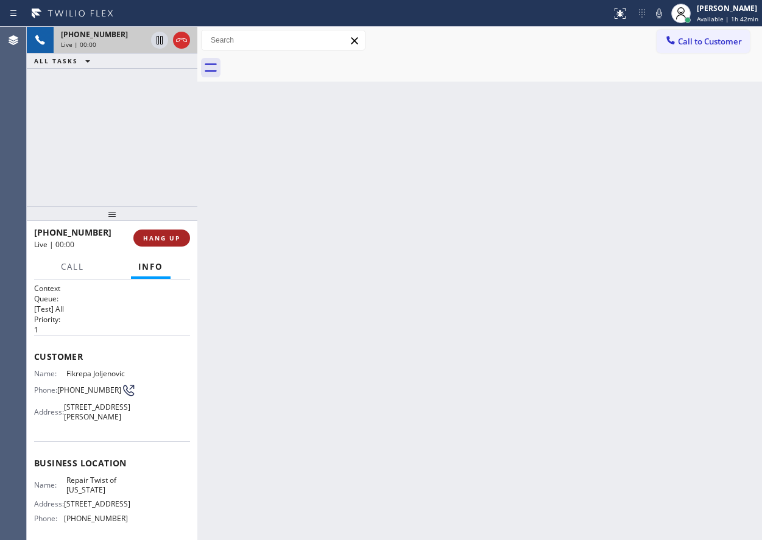
click at [157, 244] on button "HANG UP" at bounding box center [161, 238] width 57 height 17
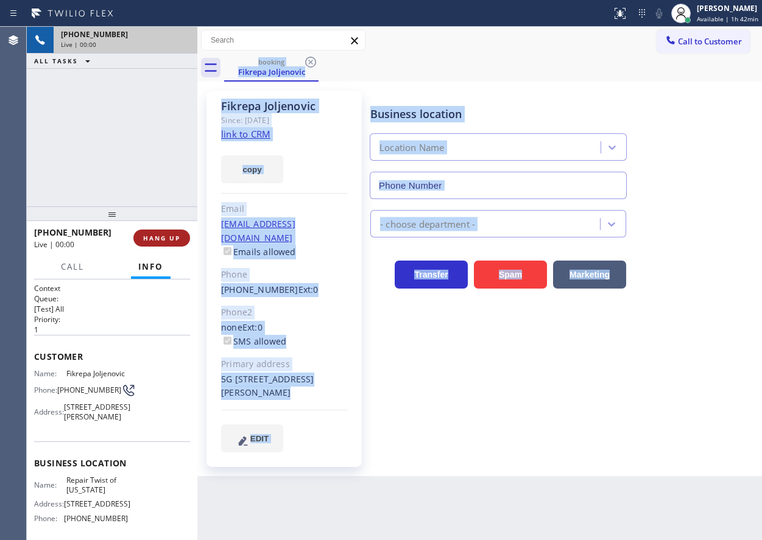
type input "(347) 284-6179"
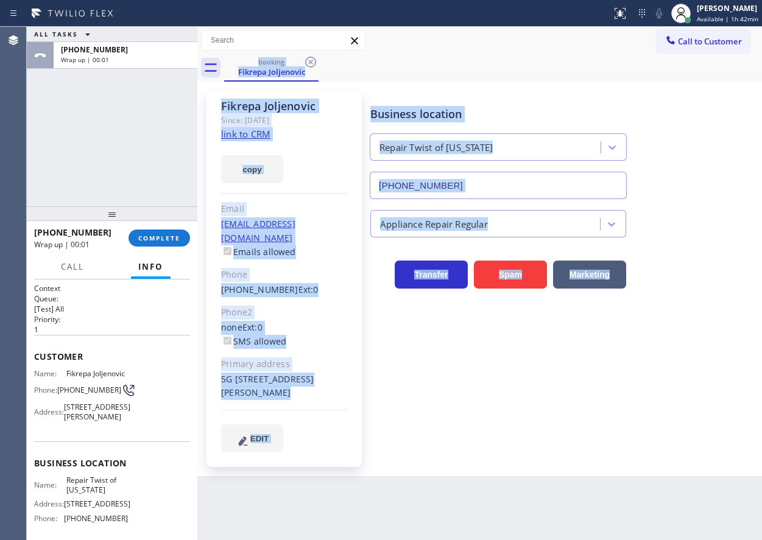
click at [252, 135] on link "link to CRM" at bounding box center [245, 134] width 49 height 12
click at [156, 238] on span "COMPLETE" at bounding box center [159, 238] width 42 height 9
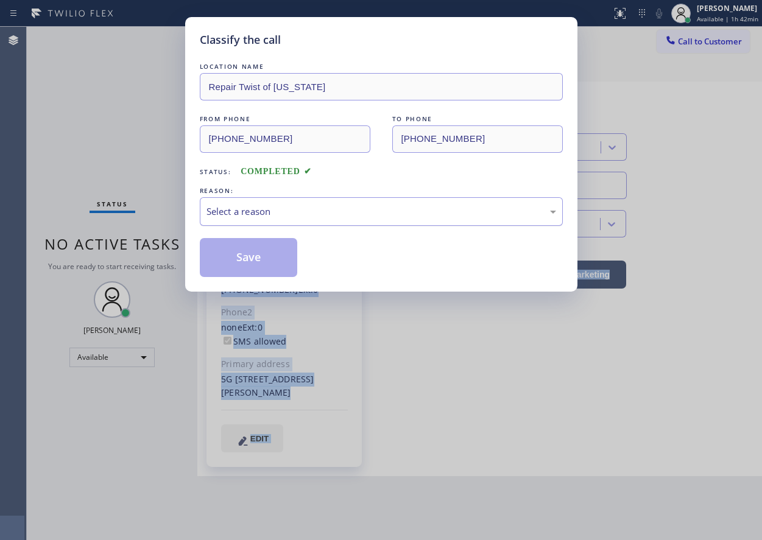
click at [304, 214] on div "Select a reason" at bounding box center [382, 212] width 350 height 14
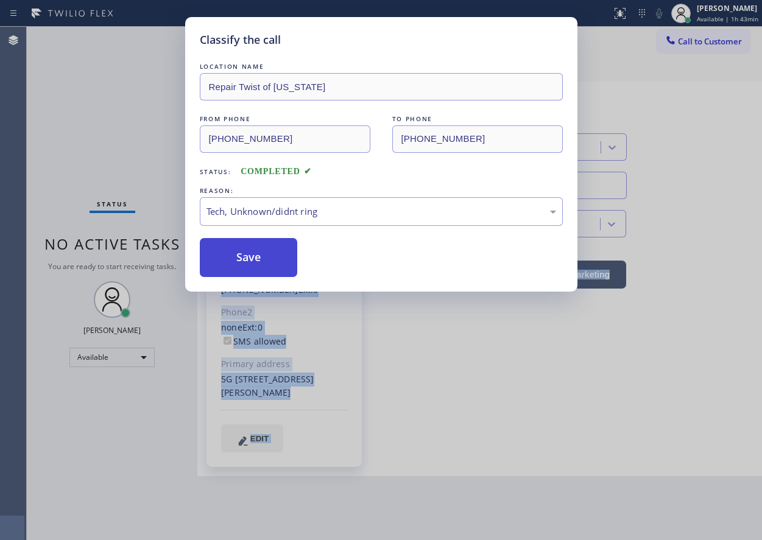
click at [273, 264] on button "Save" at bounding box center [249, 257] width 98 height 39
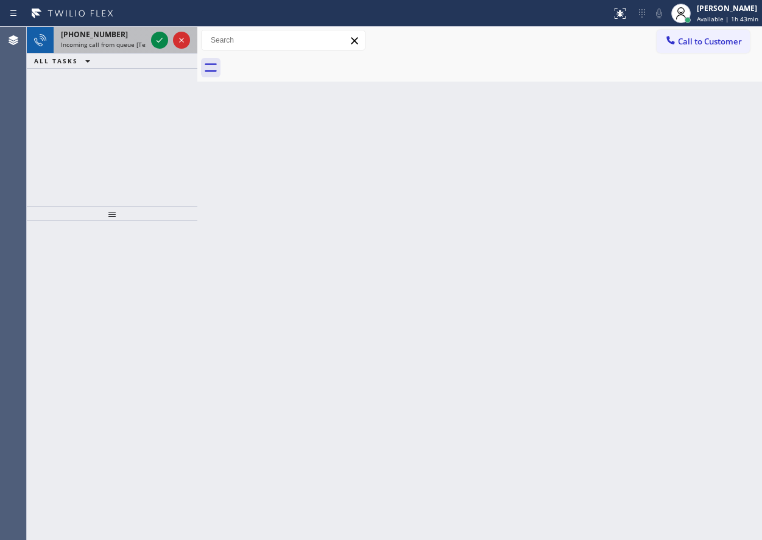
click at [96, 49] on div "+17184042372 Incoming call from queue [Test] All" at bounding box center [101, 40] width 95 height 27
click at [154, 40] on icon at bounding box center [159, 40] width 15 height 15
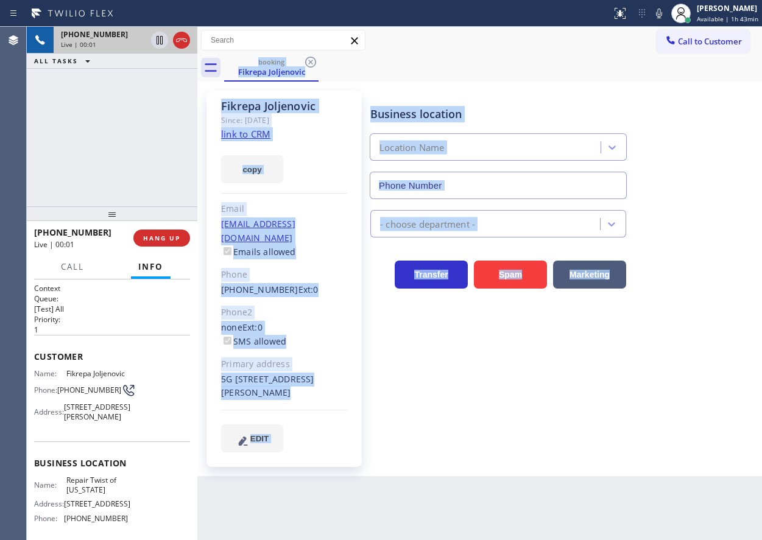
type input "(347) 284-6179"
drag, startPoint x: 751, startPoint y: 409, endPoint x: 550, endPoint y: 406, distance: 200.5
click at [749, 409] on div "Business location Repair Twist of New York (347) 284-6179 Appliance Repair Regu…" at bounding box center [563, 271] width 391 height 355
click at [495, 442] on div "Business location Repair Twist of New York (347) 284-6179 Appliance Repair Regu…" at bounding box center [563, 284] width 391 height 380
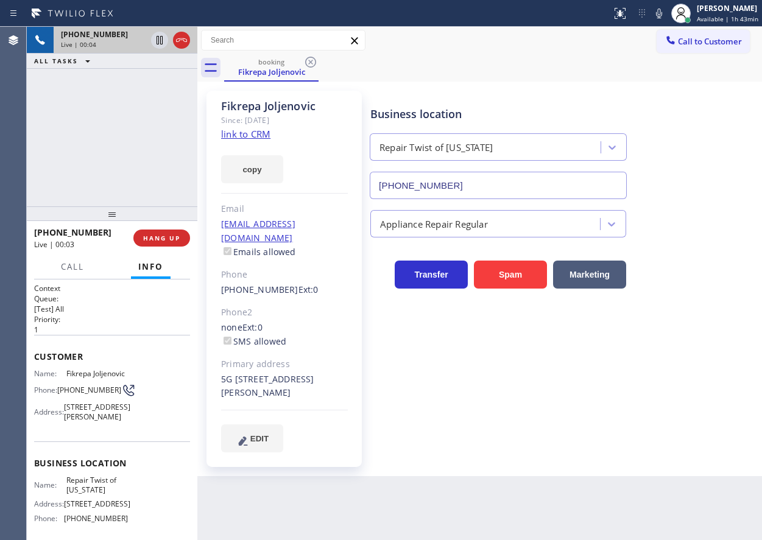
click at [249, 132] on link "link to CRM" at bounding box center [245, 134] width 49 height 12
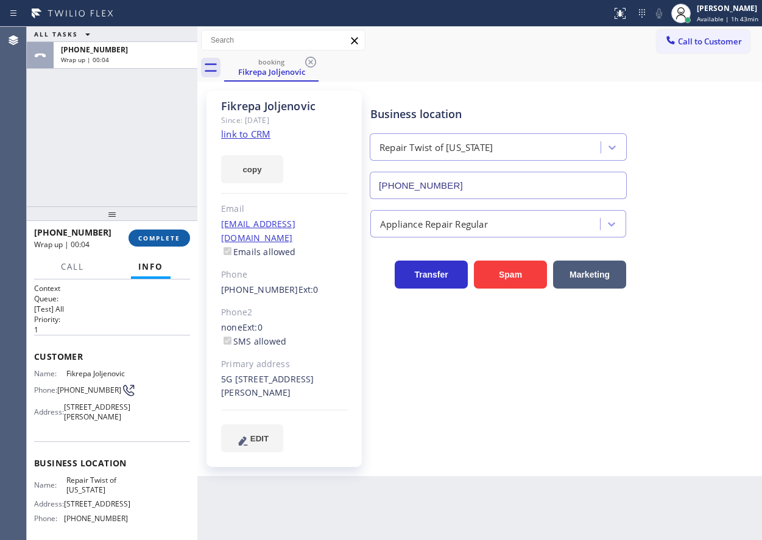
click at [162, 228] on div "+17184042372 Wrap up | 00:04 COMPLETE" at bounding box center [112, 238] width 156 height 32
click at [162, 232] on button "COMPLETE" at bounding box center [160, 238] width 62 height 17
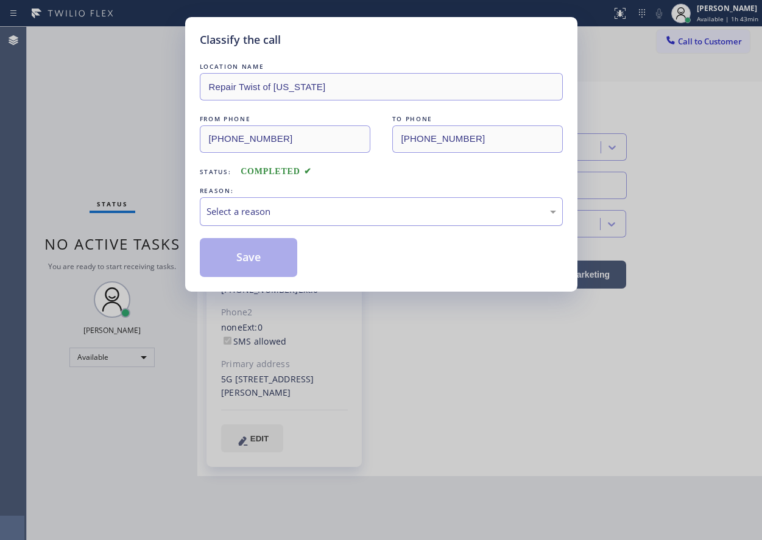
click at [380, 217] on div "Select a reason" at bounding box center [382, 212] width 350 height 14
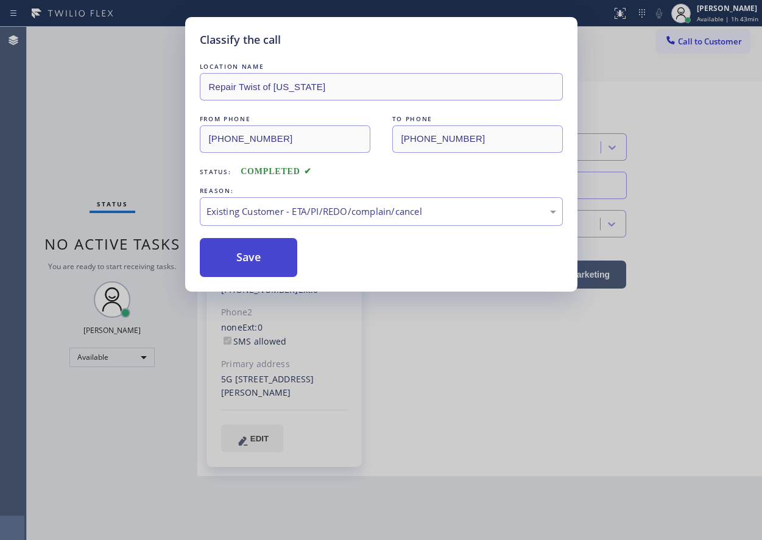
click at [264, 263] on button "Save" at bounding box center [249, 257] width 98 height 39
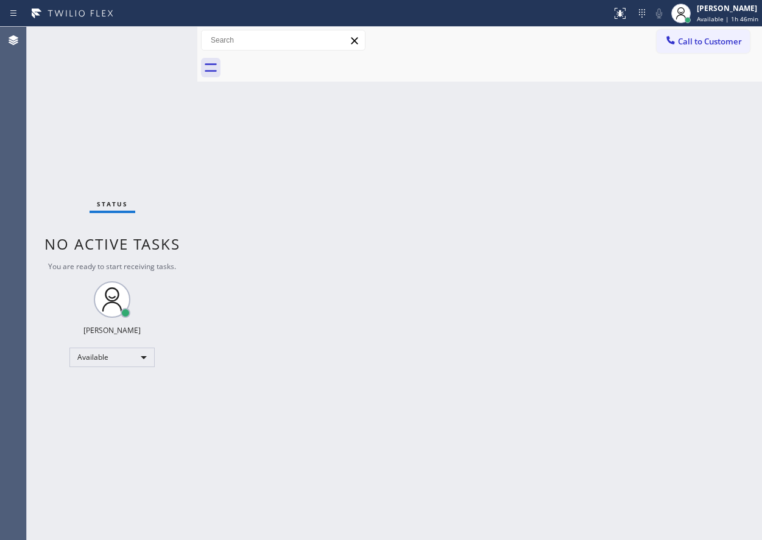
click at [711, 285] on div "Back to Dashboard Change Sender ID Customers Technicians Select a contact Outbo…" at bounding box center [479, 284] width 565 height 514
click at [641, 359] on div "Back to Dashboard Change Sender ID Customers Technicians Select a contact Outbo…" at bounding box center [479, 284] width 565 height 514
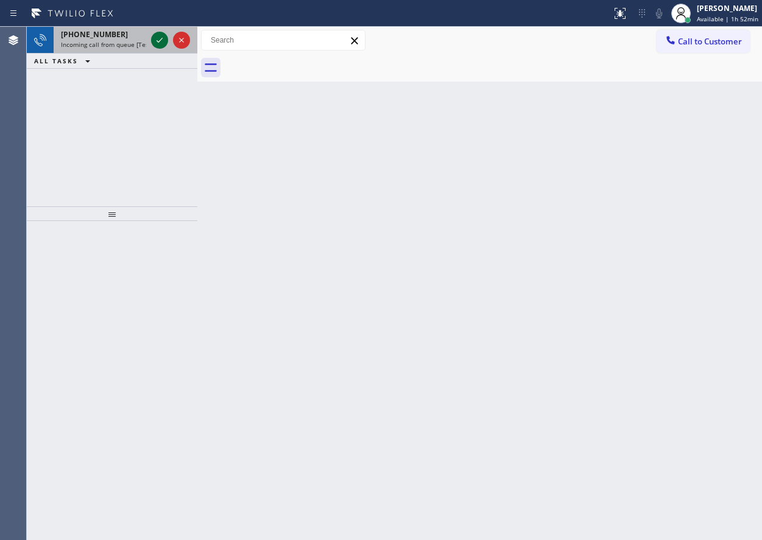
click at [163, 43] on icon at bounding box center [159, 40] width 15 height 15
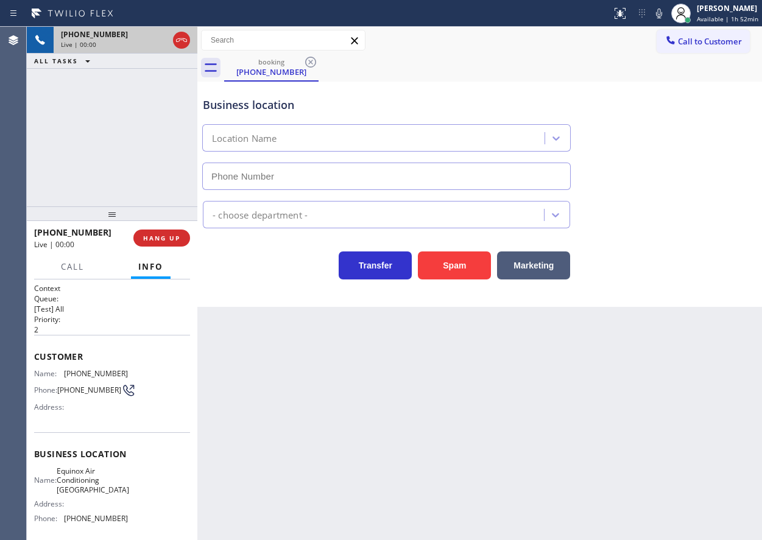
type input "(786) 305-6606"
click at [157, 246] on button "HANG UP" at bounding box center [161, 238] width 57 height 17
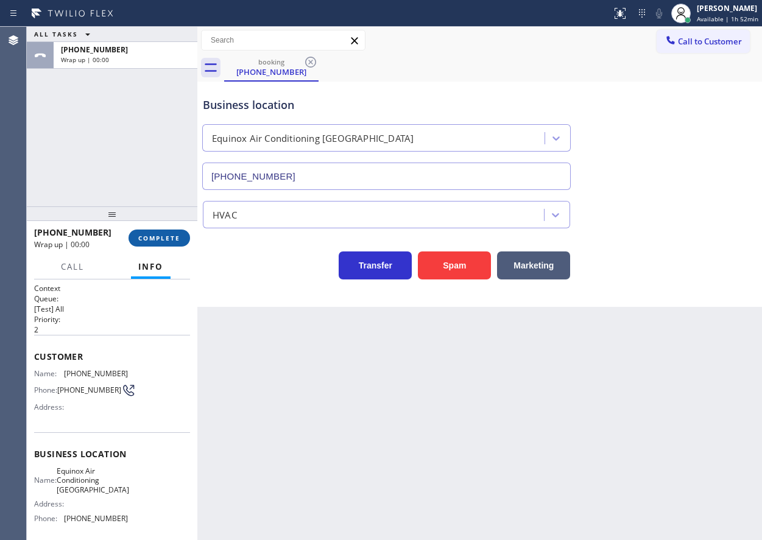
click at [157, 244] on button "COMPLETE" at bounding box center [160, 238] width 62 height 17
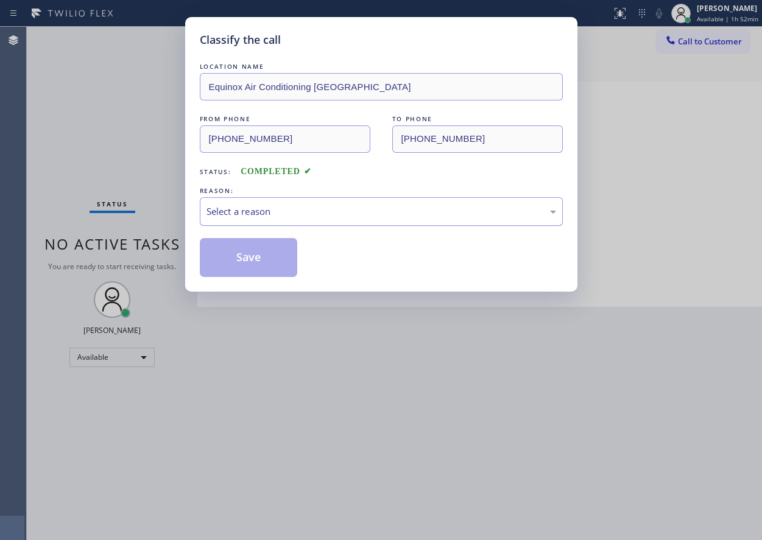
drag, startPoint x: 353, startPoint y: 213, endPoint x: 345, endPoint y: 222, distance: 12.5
click at [353, 213] on div "Select a reason" at bounding box center [382, 212] width 350 height 14
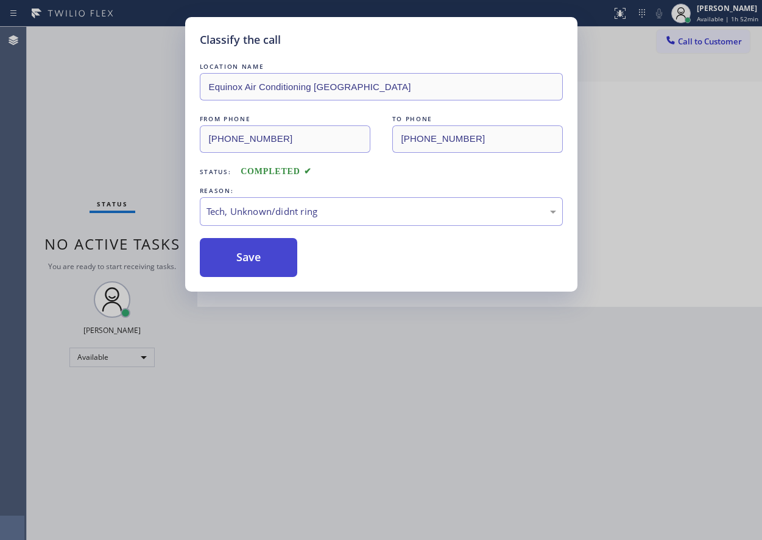
click at [274, 258] on button "Save" at bounding box center [249, 257] width 98 height 39
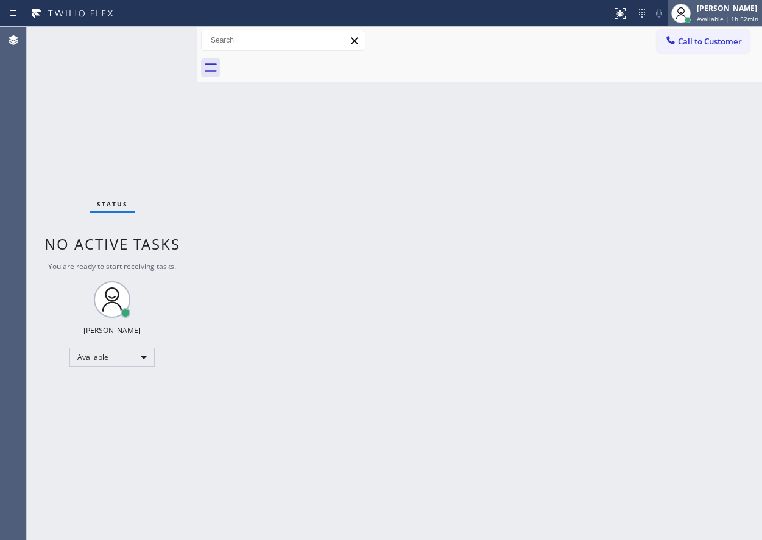
click at [729, 19] on span "Available | 1h 52min" at bounding box center [728, 19] width 62 height 9
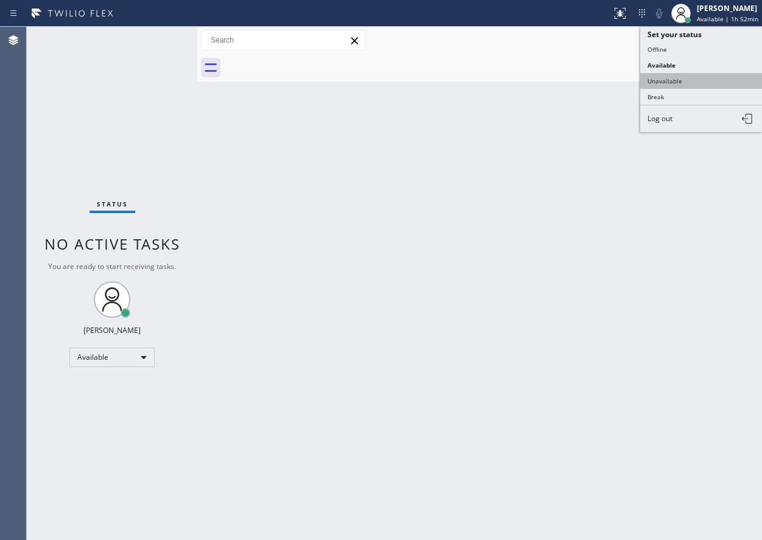
click at [702, 83] on button "Unavailable" at bounding box center [701, 81] width 122 height 16
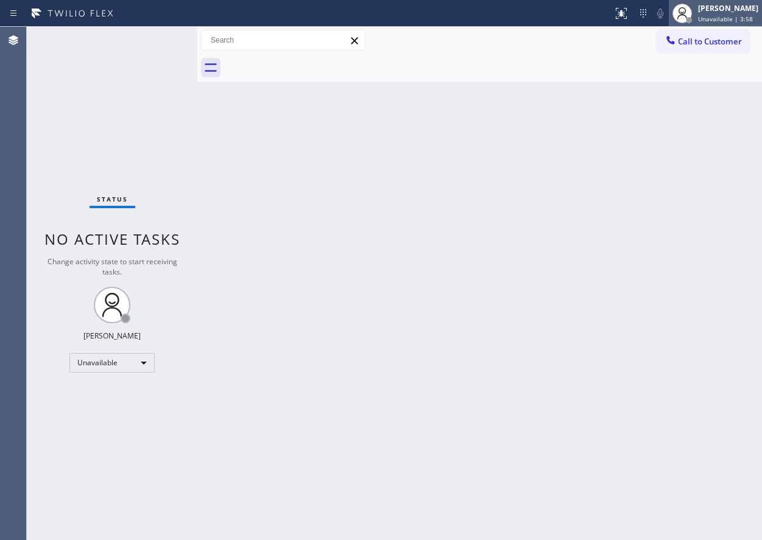
click at [727, 9] on div "Paula Arnado" at bounding box center [728, 8] width 60 height 10
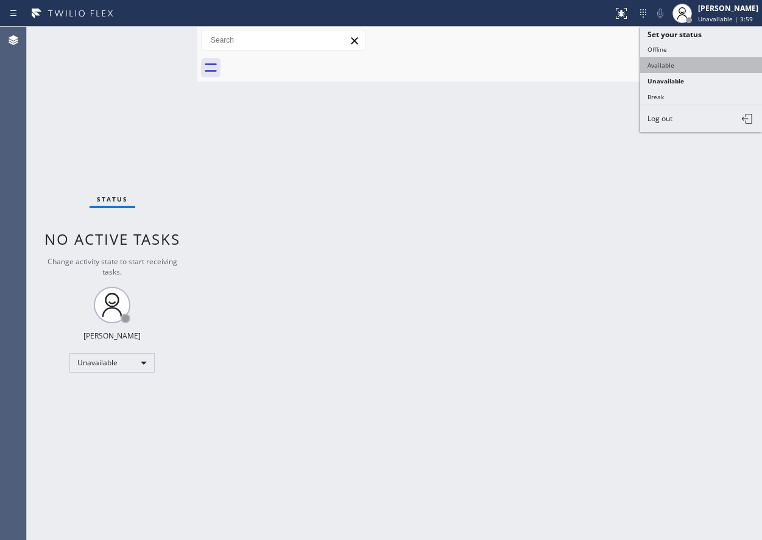
click at [684, 61] on button "Available" at bounding box center [701, 65] width 122 height 16
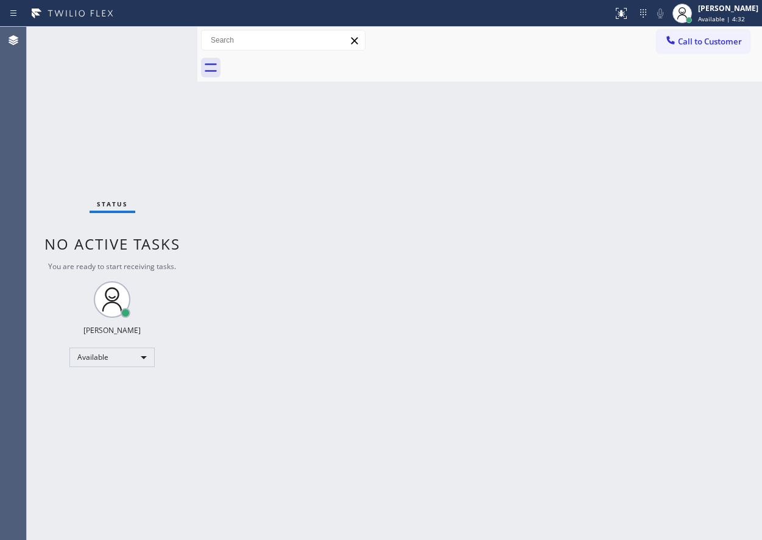
click at [625, 362] on div "Back to Dashboard Change Sender ID Customers Technicians Select a contact Outbo…" at bounding box center [479, 284] width 565 height 514
click at [737, 21] on span "Available | 16:15" at bounding box center [723, 19] width 51 height 9
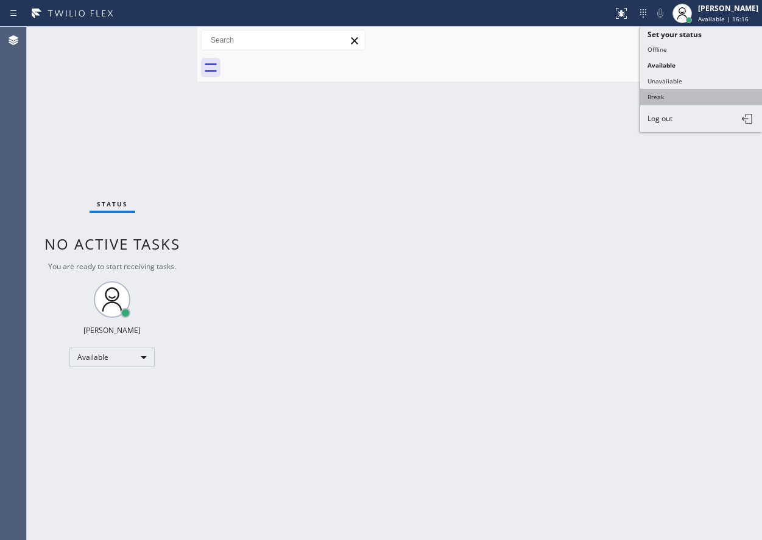
click at [691, 93] on button "Break" at bounding box center [701, 97] width 122 height 16
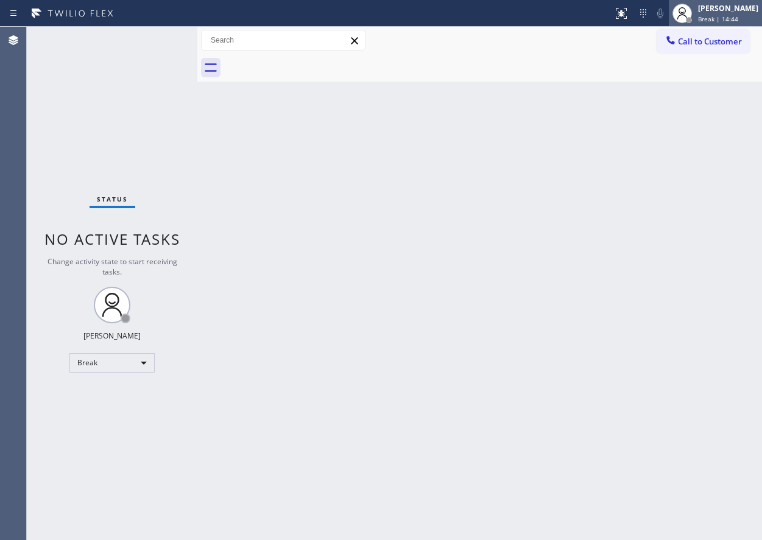
click at [723, 21] on span "Break | 14:44" at bounding box center [718, 19] width 40 height 9
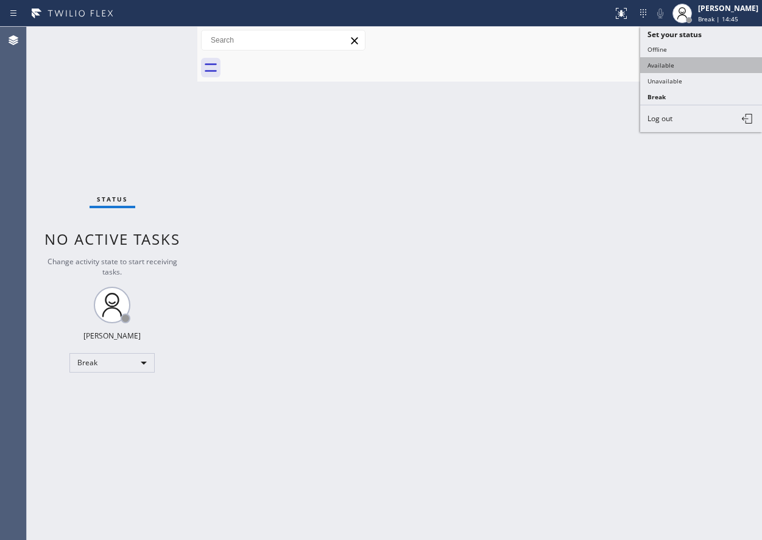
click at [687, 66] on button "Available" at bounding box center [701, 65] width 122 height 16
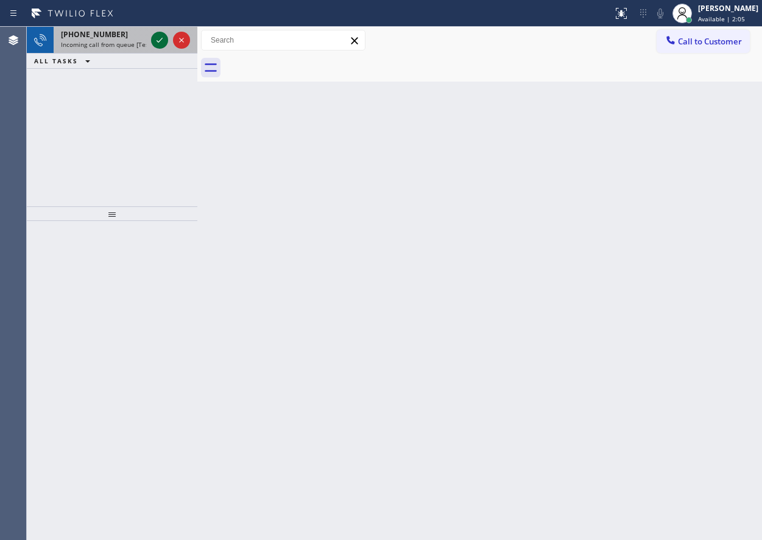
click at [160, 44] on icon at bounding box center [159, 40] width 15 height 15
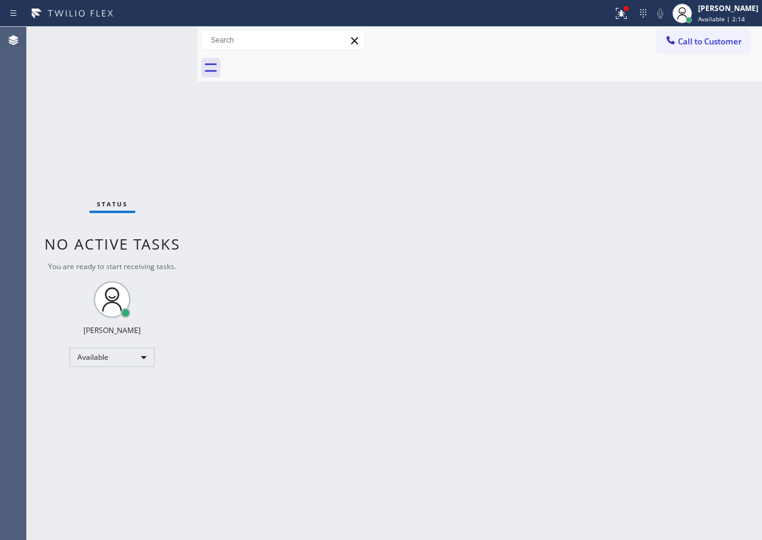
click at [667, 311] on div "Back to Dashboard Change Sender ID Customers Technicians Select a contact Outbo…" at bounding box center [479, 284] width 565 height 514
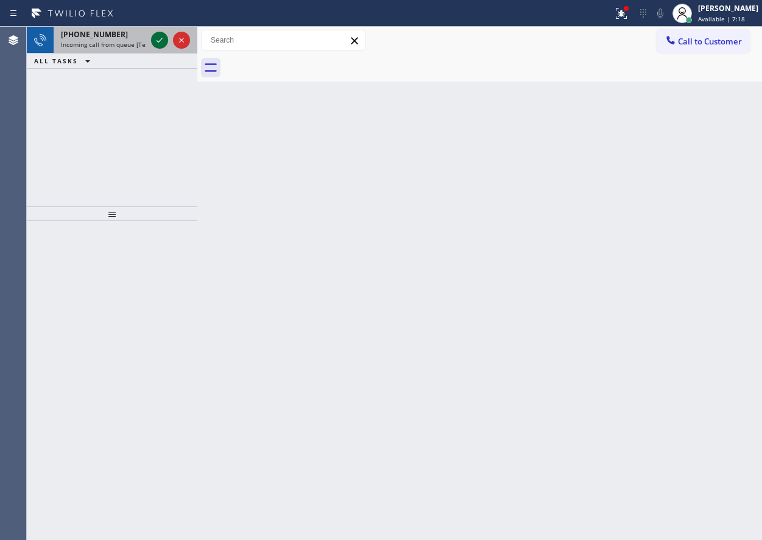
click at [157, 43] on icon at bounding box center [159, 40] width 15 height 15
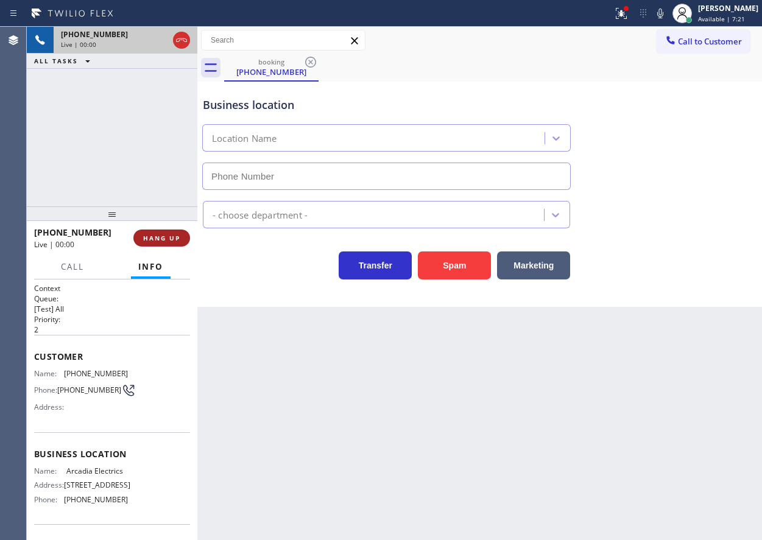
type input "(626) 400-6475"
click at [169, 238] on span "HANG UP" at bounding box center [161, 238] width 37 height 9
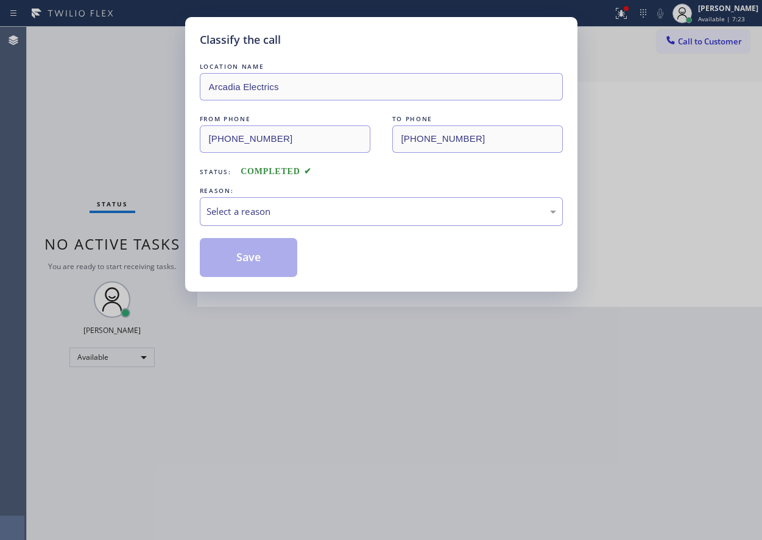
drag, startPoint x: 292, startPoint y: 202, endPoint x: 292, endPoint y: 213, distance: 11.0
click at [292, 205] on div "Select a reason" at bounding box center [381, 211] width 363 height 29
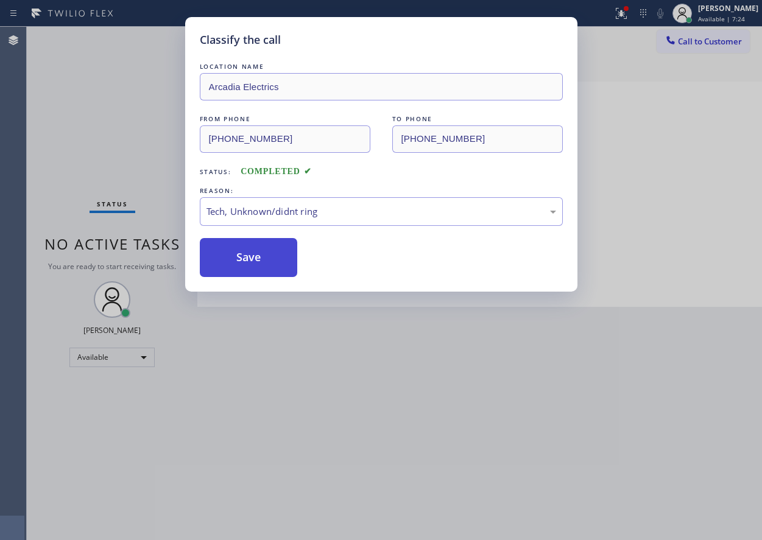
click at [265, 264] on button "Save" at bounding box center [249, 257] width 98 height 39
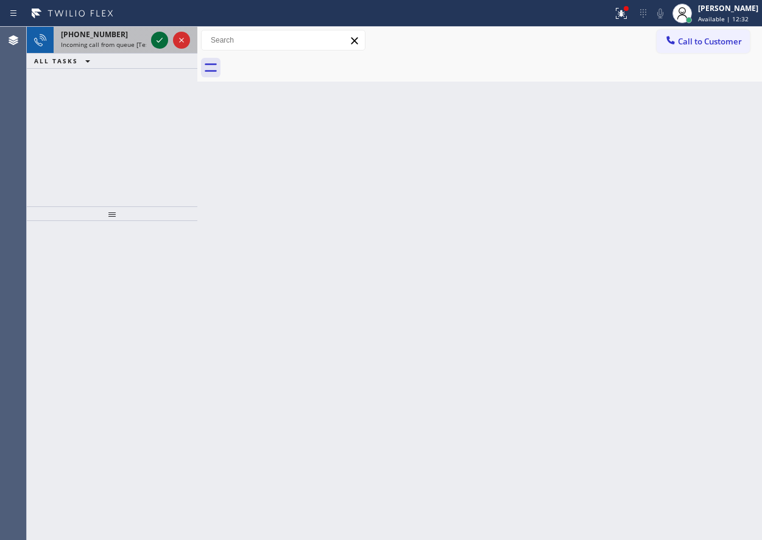
click at [152, 37] on icon at bounding box center [159, 40] width 15 height 15
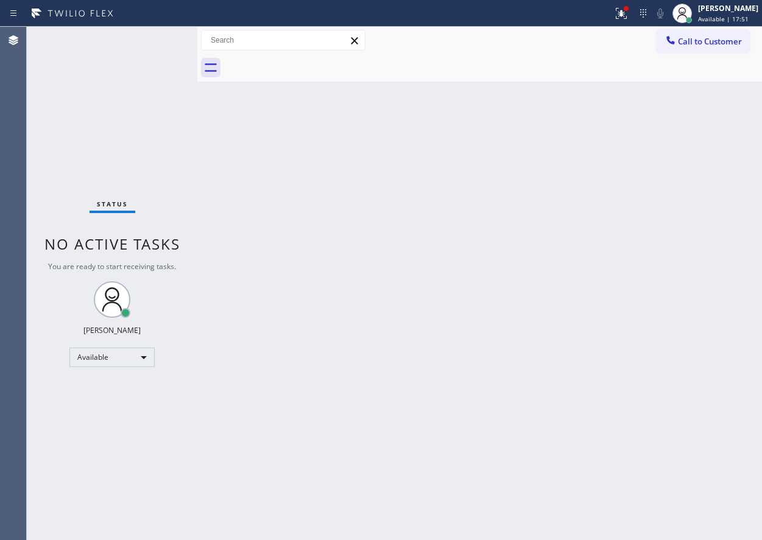
click at [253, 275] on div "Back to Dashboard Change Sender ID Customers Technicians Select a contact Outbo…" at bounding box center [479, 284] width 565 height 514
click at [603, 324] on div "Back to Dashboard Change Sender ID Customers Technicians Select a contact Outbo…" at bounding box center [479, 284] width 565 height 514
click at [449, 481] on div "Back to Dashboard Change Sender ID Customers Technicians Select a contact Outbo…" at bounding box center [479, 284] width 565 height 514
click at [628, 251] on div "Back to Dashboard Change Sender ID Customers Technicians Select a contact Outbo…" at bounding box center [479, 284] width 565 height 514
click at [721, 355] on div "Back to Dashboard Change Sender ID Customers Technicians Select a contact Outbo…" at bounding box center [479, 284] width 565 height 514
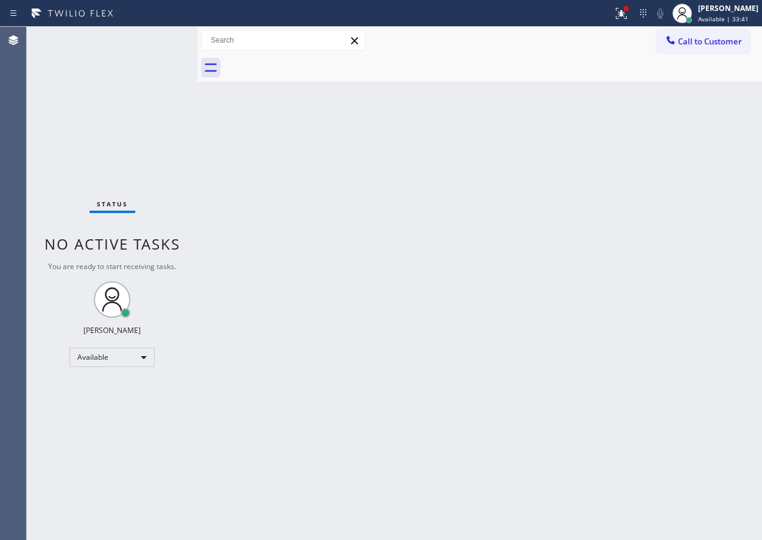
click at [573, 469] on div "Back to Dashboard Change Sender ID Customers Technicians Select a contact Outbo…" at bounding box center [479, 284] width 565 height 514
click at [252, 221] on div "Back to Dashboard Change Sender ID Customers Technicians Select a contact Outbo…" at bounding box center [479, 284] width 565 height 514
click at [638, 331] on div "Back to Dashboard Change Sender ID Customers Technicians Select a contact Outbo…" at bounding box center [479, 284] width 565 height 514
click at [625, 2] on button at bounding box center [621, 13] width 27 height 27
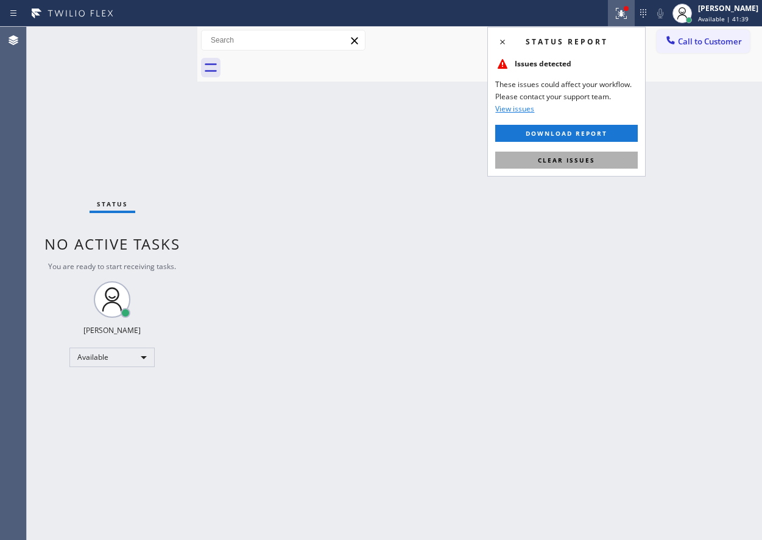
click at [602, 165] on button "Clear issues" at bounding box center [566, 160] width 143 height 17
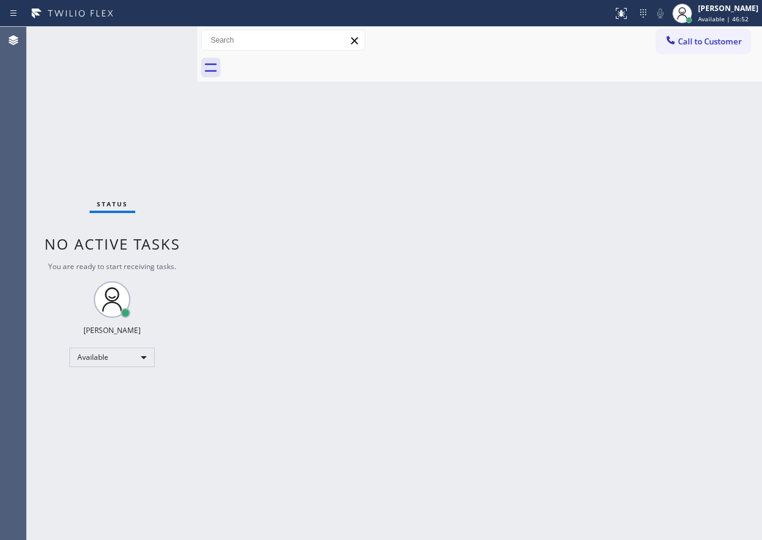
click at [654, 470] on div "Back to Dashboard Change Sender ID Customers Technicians Select a contact Outbo…" at bounding box center [479, 284] width 565 height 514
click at [591, 463] on div "Back to Dashboard Change Sender ID Customers Technicians Select a contact Outbo…" at bounding box center [479, 284] width 565 height 514
click at [268, 349] on div "Back to Dashboard Change Sender ID Customers Technicians Select a contact Outbo…" at bounding box center [479, 284] width 565 height 514
click at [685, 279] on div "Back to Dashboard Change Sender ID Customers Technicians Select a contact Outbo…" at bounding box center [479, 284] width 565 height 514
click at [180, 394] on div "Status No active tasks You are ready to start receiving tasks. Paula Arnado Ava…" at bounding box center [112, 284] width 171 height 514
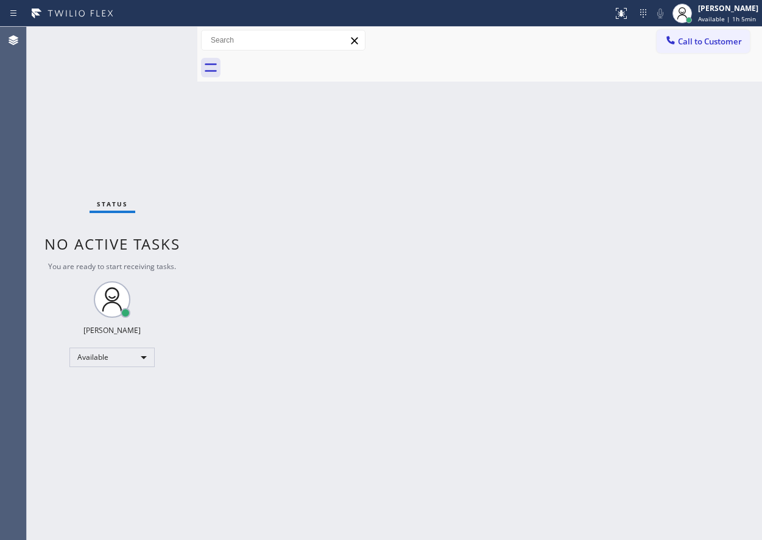
click at [660, 301] on div "Back to Dashboard Change Sender ID Customers Technicians Select a contact Outbo…" at bounding box center [479, 284] width 565 height 514
click at [684, 308] on div "Back to Dashboard Change Sender ID Customers Technicians Select a contact Outbo…" at bounding box center [479, 284] width 565 height 514
click at [692, 419] on div "Back to Dashboard Change Sender ID Customers Technicians Select a contact Outbo…" at bounding box center [479, 284] width 565 height 514
click at [720, 440] on div "Back to Dashboard Change Sender ID Customers Technicians Select a contact Outbo…" at bounding box center [479, 284] width 565 height 514
drag, startPoint x: 554, startPoint y: 466, endPoint x: 517, endPoint y: 491, distance: 44.8
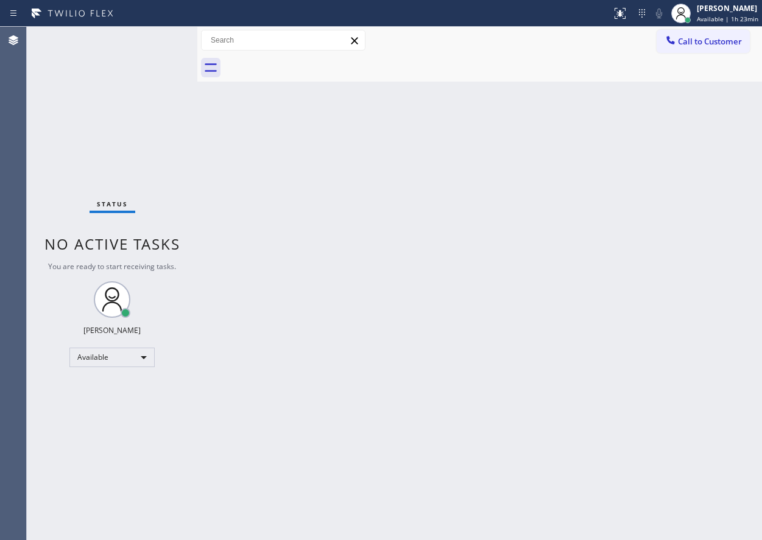
click at [554, 466] on div "Back to Dashboard Change Sender ID Customers Technicians Select a contact Outbo…" at bounding box center [479, 284] width 565 height 514
click at [656, 303] on div "Back to Dashboard Change Sender ID Customers Technicians Select a contact Outbo…" at bounding box center [479, 284] width 565 height 514
click at [661, 371] on div "Back to Dashboard Change Sender ID Customers Technicians Select a contact Outbo…" at bounding box center [479, 284] width 565 height 514
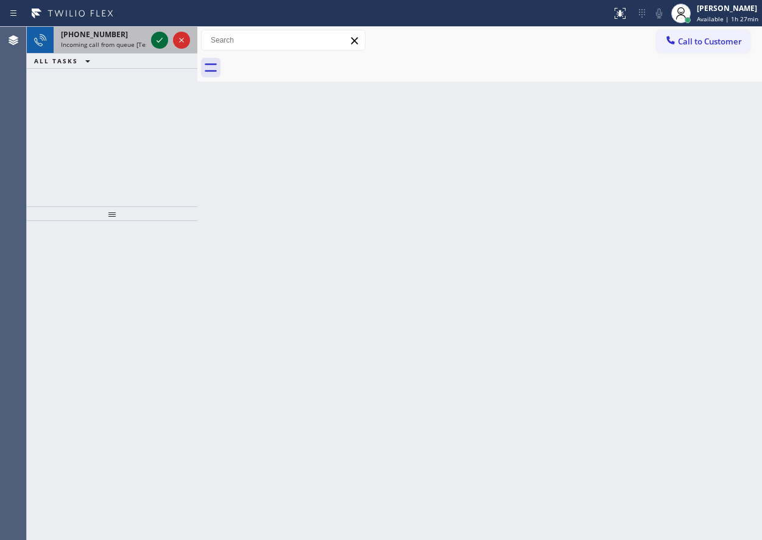
drag, startPoint x: 156, startPoint y: 42, endPoint x: 163, endPoint y: 35, distance: 9.9
click at [157, 42] on icon at bounding box center [159, 40] width 15 height 15
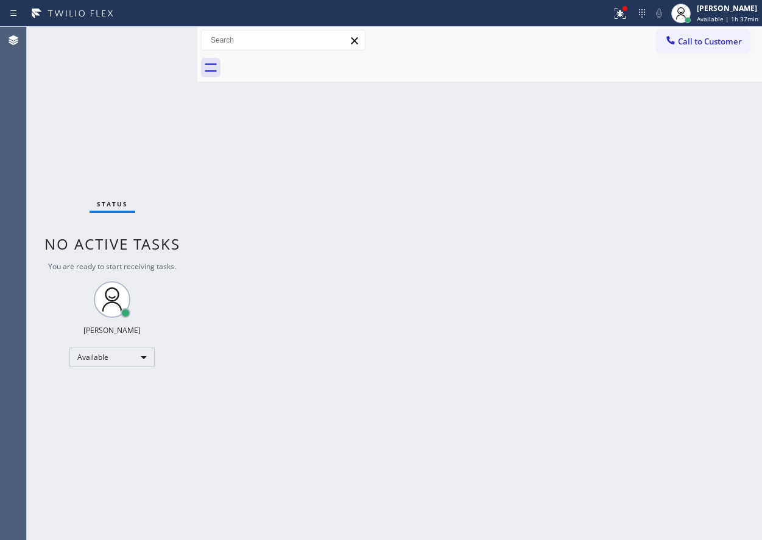
click at [734, 180] on div "Back to Dashboard Change Sender ID Customers Technicians Select a contact Outbo…" at bounding box center [479, 284] width 565 height 514
click at [626, 18] on icon at bounding box center [620, 13] width 11 height 11
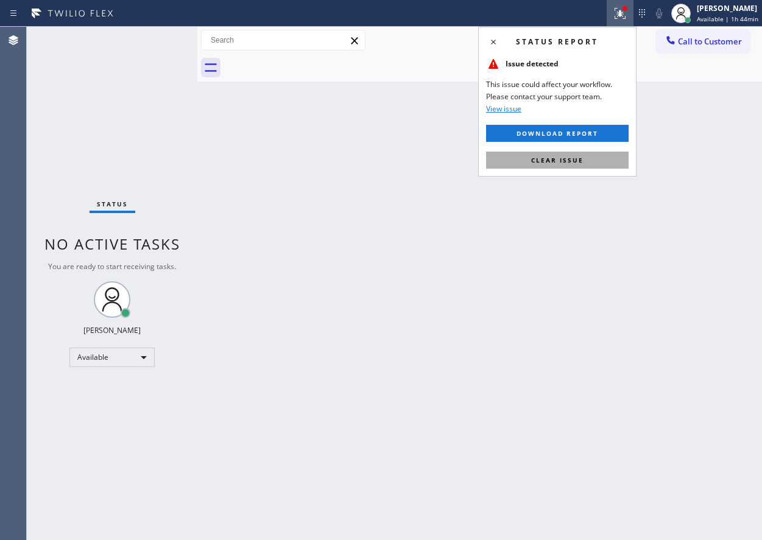
click at [592, 152] on button "Clear issue" at bounding box center [557, 160] width 143 height 17
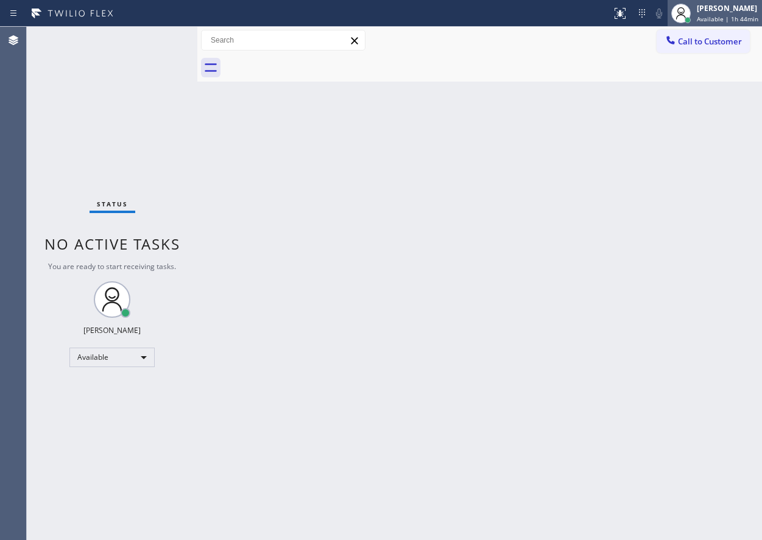
click at [718, 21] on span "Available | 1h 44min" at bounding box center [728, 19] width 62 height 9
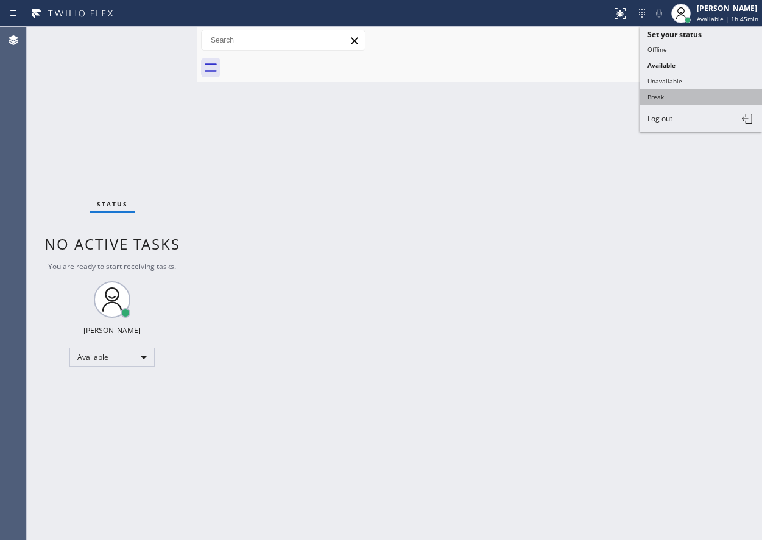
click at [691, 92] on button "Break" at bounding box center [701, 97] width 122 height 16
